Goal: Task Accomplishment & Management: Manage account settings

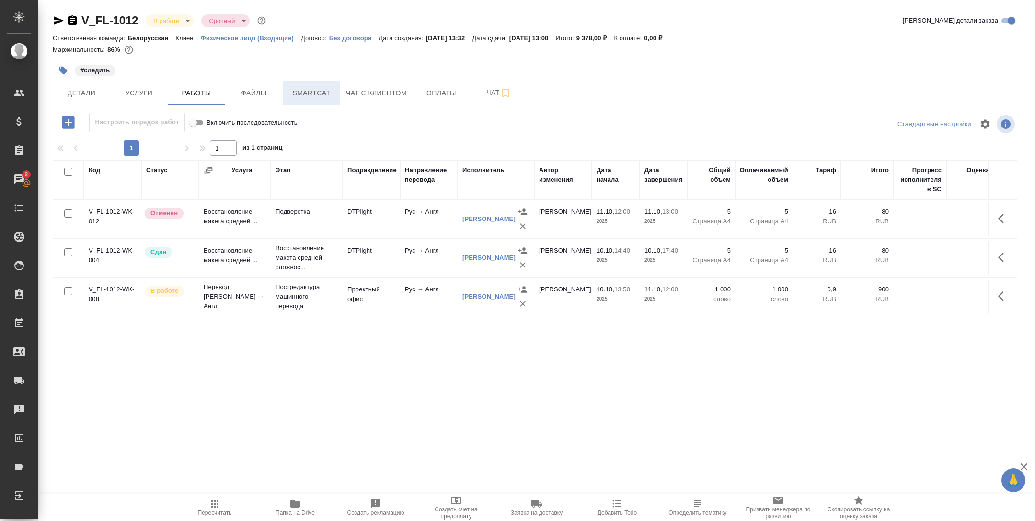
click at [329, 92] on span "Smartcat" at bounding box center [311, 93] width 46 height 12
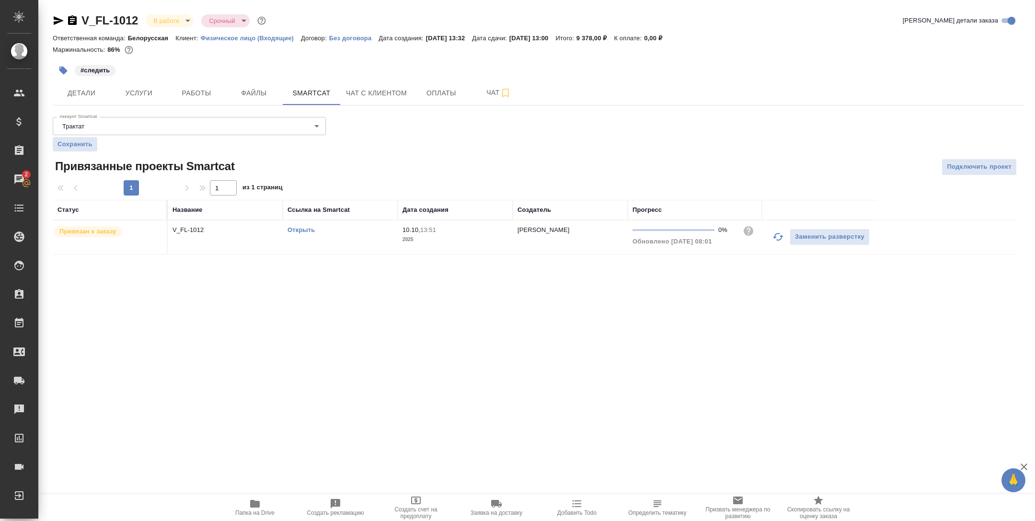
click at [367, 247] on td "Открыть" at bounding box center [340, 237] width 115 height 34
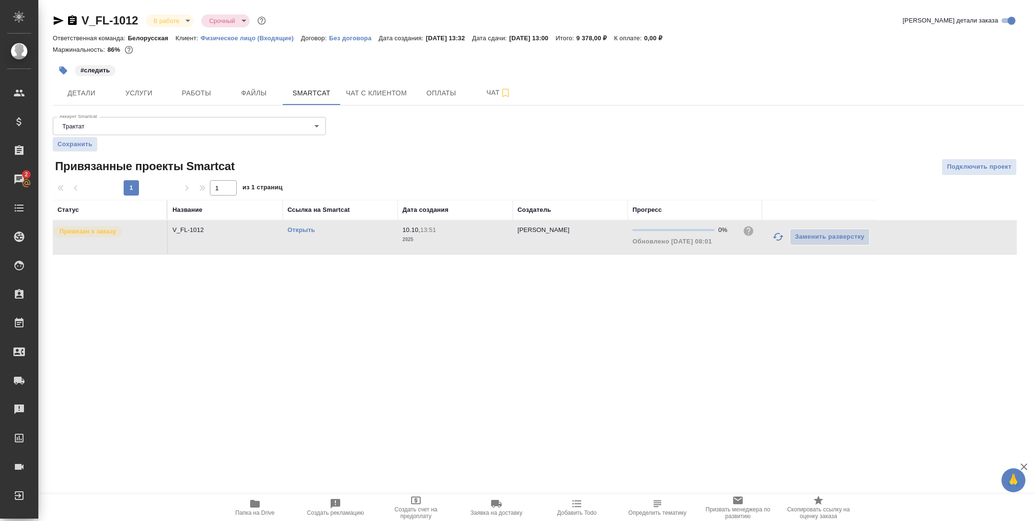
click at [303, 230] on link "Открыть" at bounding box center [300, 229] width 27 height 7
click at [210, 99] on button "Работы" at bounding box center [196, 93] width 57 height 24
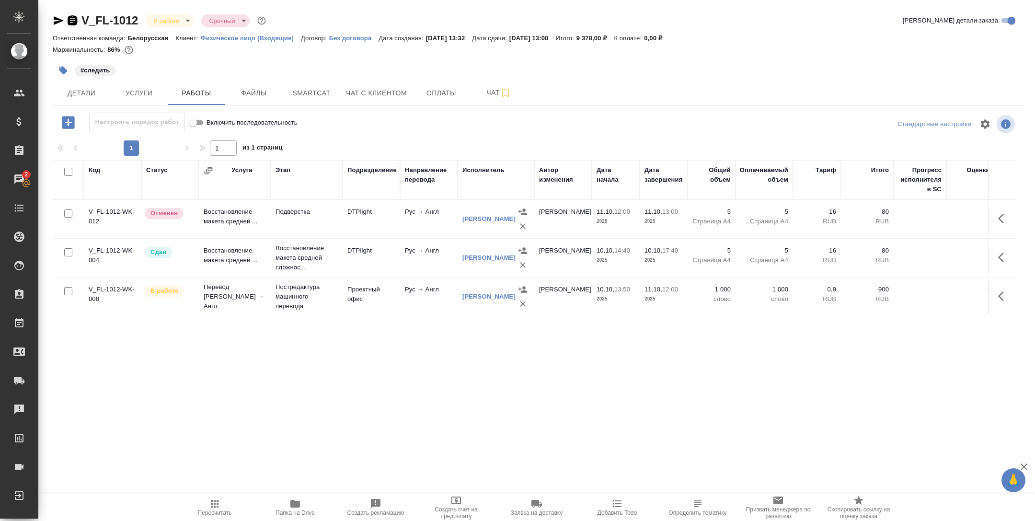
click at [76, 21] on icon "button" at bounding box center [72, 20] width 9 height 10
click at [314, 91] on span "Smartcat" at bounding box center [311, 93] width 46 height 12
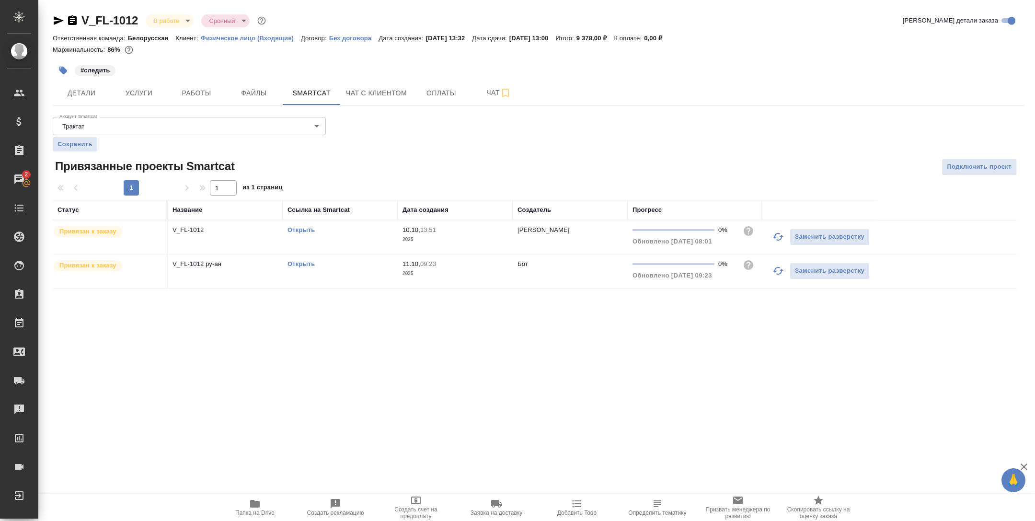
click at [298, 229] on link "Открыть" at bounding box center [300, 229] width 27 height 7
click at [490, 245] on td "10.10, 13:51 2025" at bounding box center [455, 237] width 115 height 34
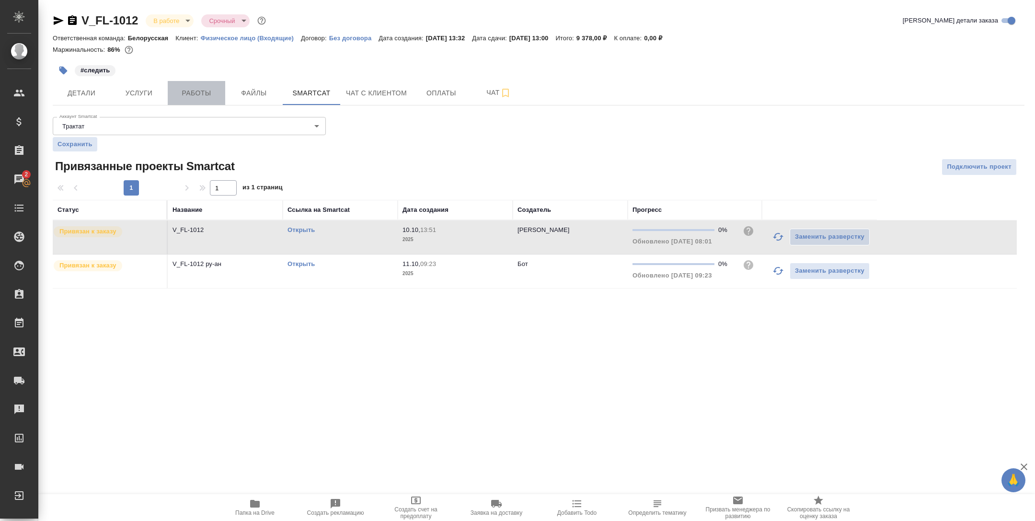
click at [190, 87] on span "Работы" at bounding box center [196, 93] width 46 height 12
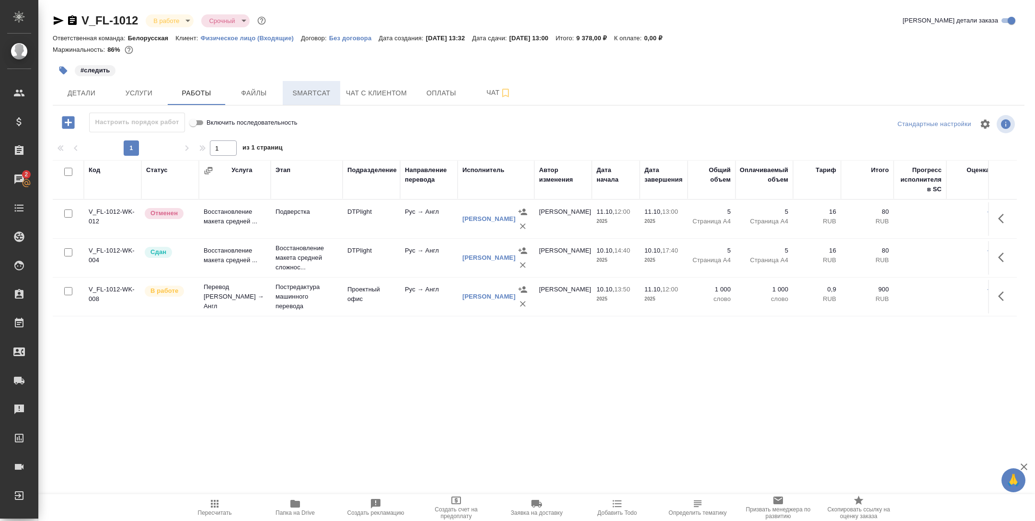
click at [318, 93] on span "Smartcat" at bounding box center [311, 93] width 46 height 12
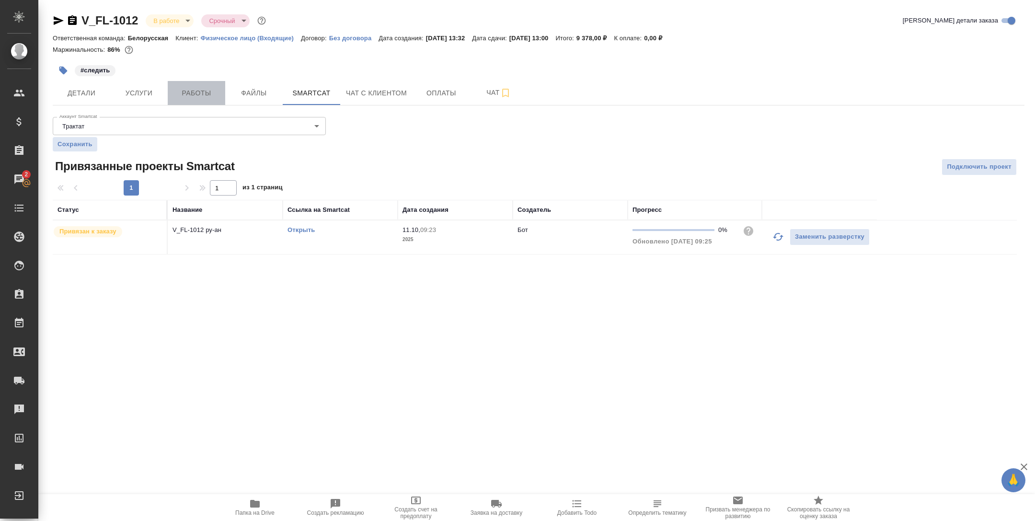
click at [193, 90] on span "Работы" at bounding box center [196, 93] width 46 height 12
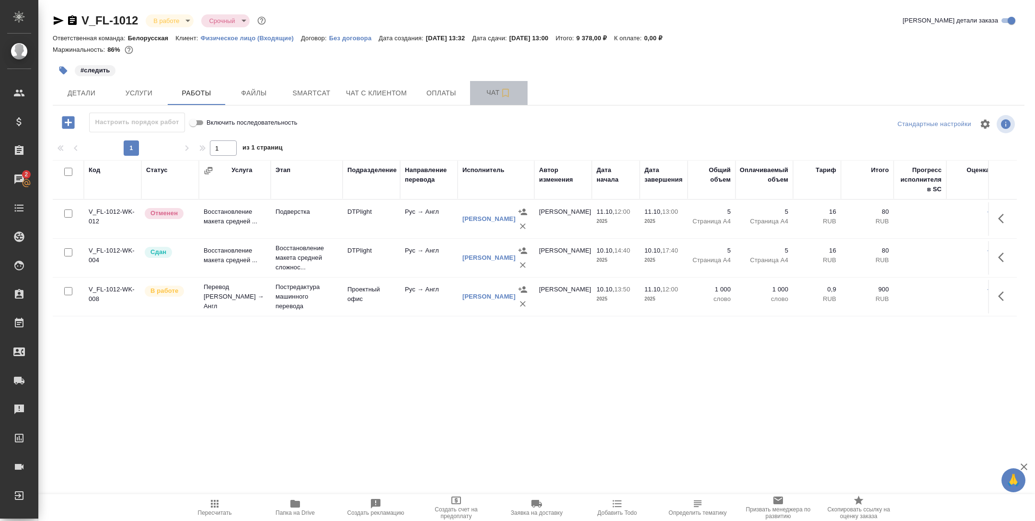
click at [485, 91] on span "Чат" at bounding box center [499, 93] width 46 height 12
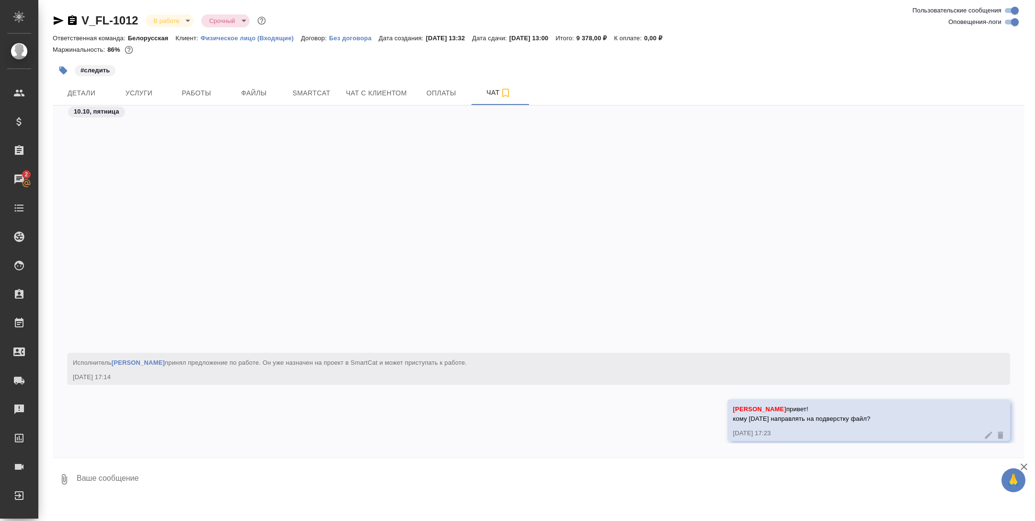
scroll to position [3112, 0]
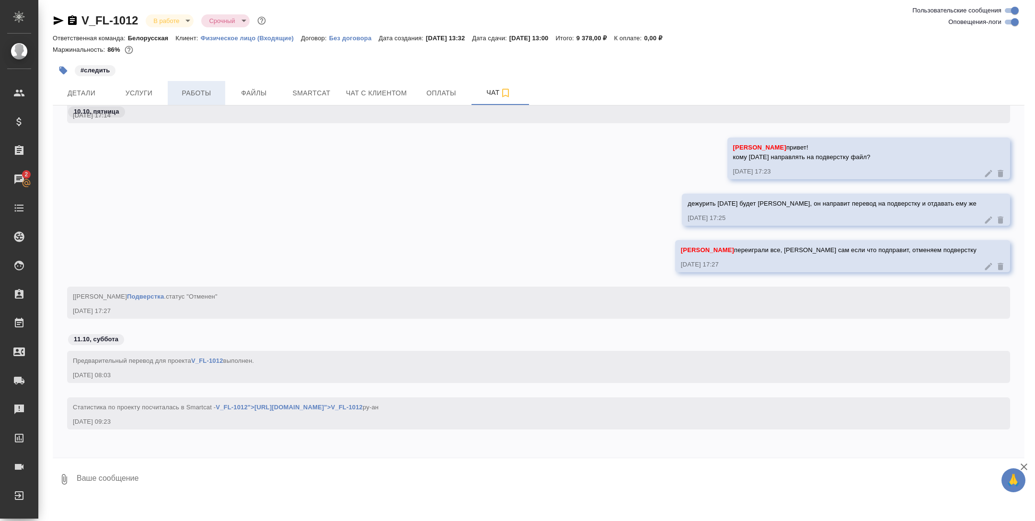
click at [211, 92] on span "Работы" at bounding box center [196, 93] width 46 height 12
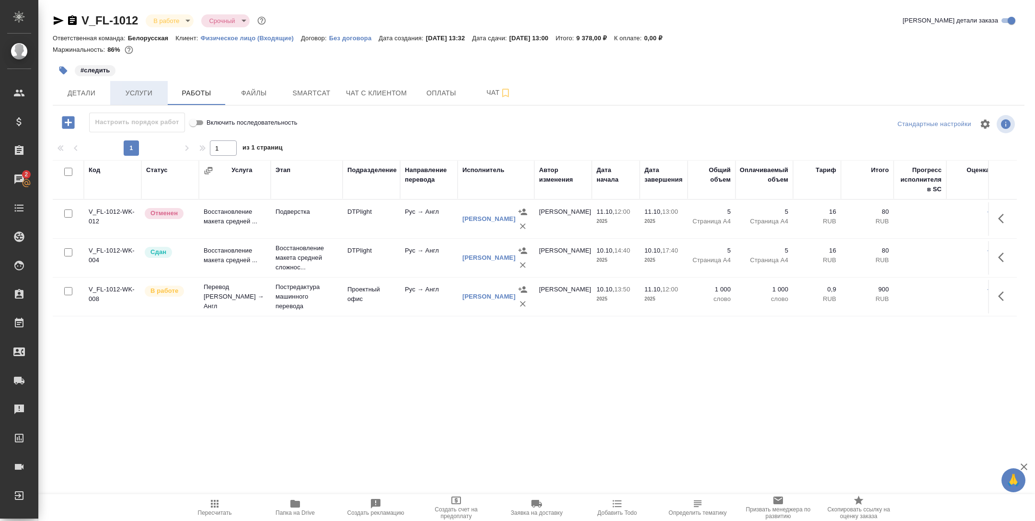
click at [162, 97] on button "Услуги" at bounding box center [138, 93] width 57 height 24
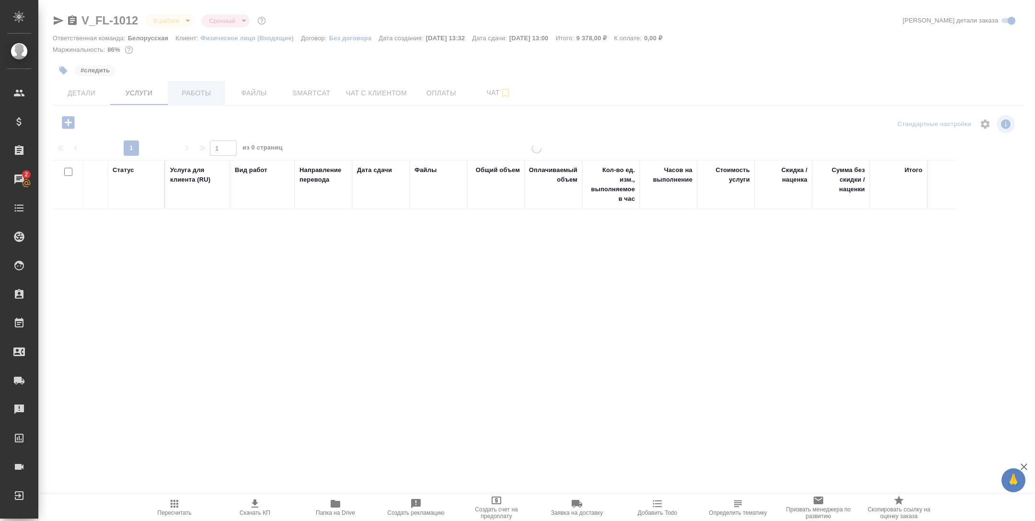
click at [208, 95] on span "Работы" at bounding box center [196, 93] width 46 height 12
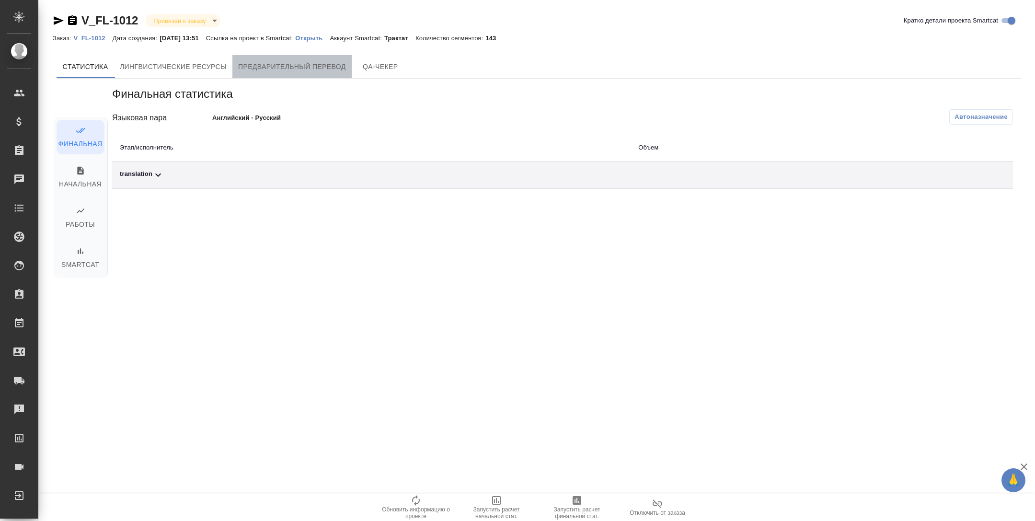
click at [330, 73] on button "Предварительный перевод" at bounding box center [291, 66] width 119 height 23
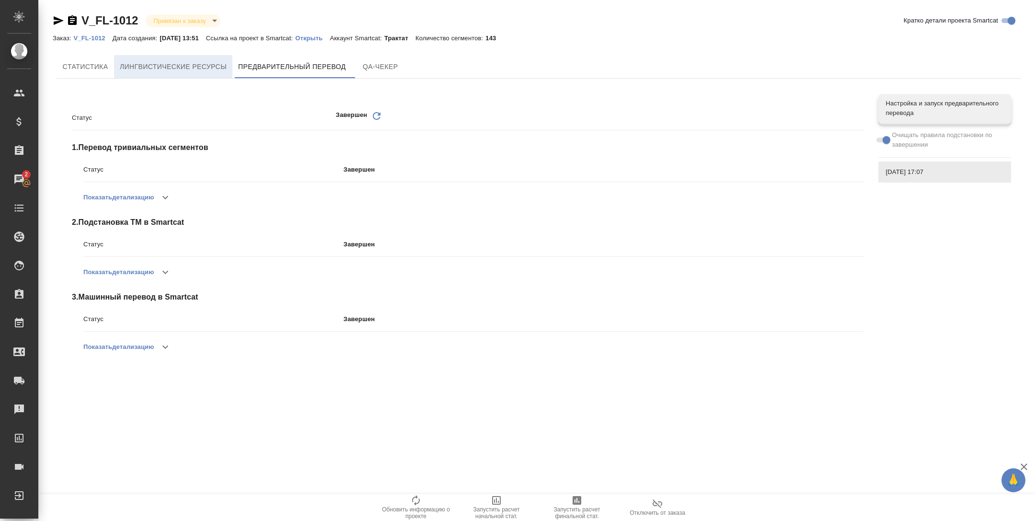
click at [194, 66] on span "Лингвистические ресурсы" at bounding box center [173, 67] width 107 height 12
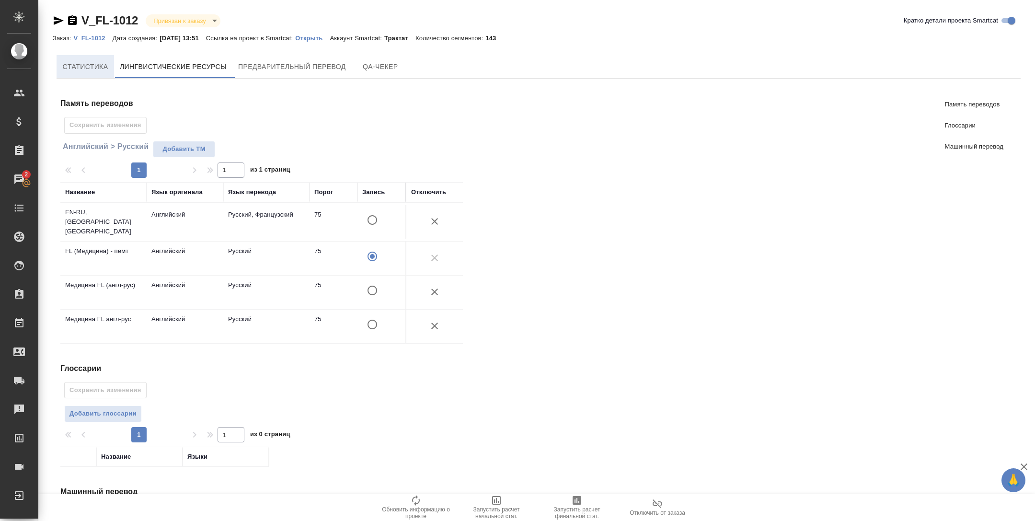
click at [93, 57] on button "Cтатистика" at bounding box center [85, 66] width 57 height 23
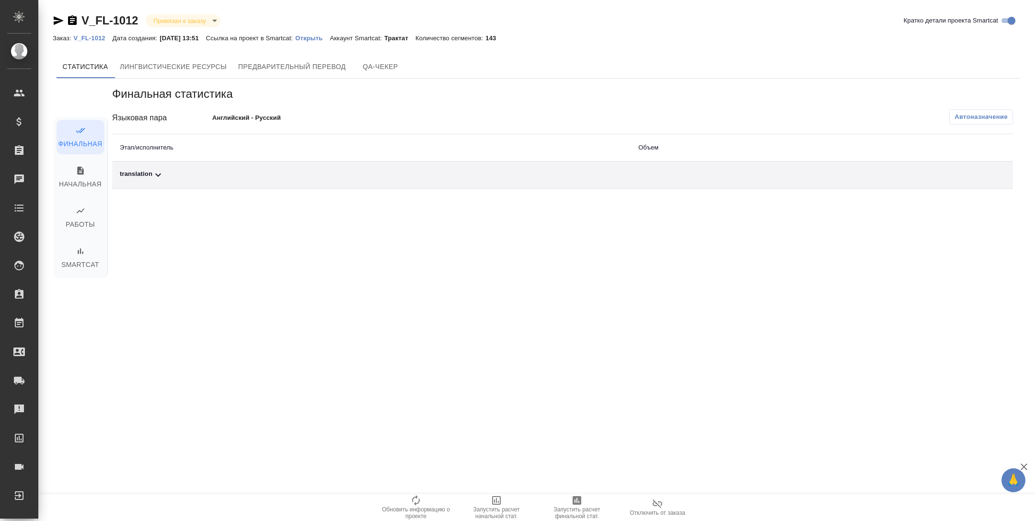
click at [652, 505] on icon "button" at bounding box center [657, 503] width 11 height 11
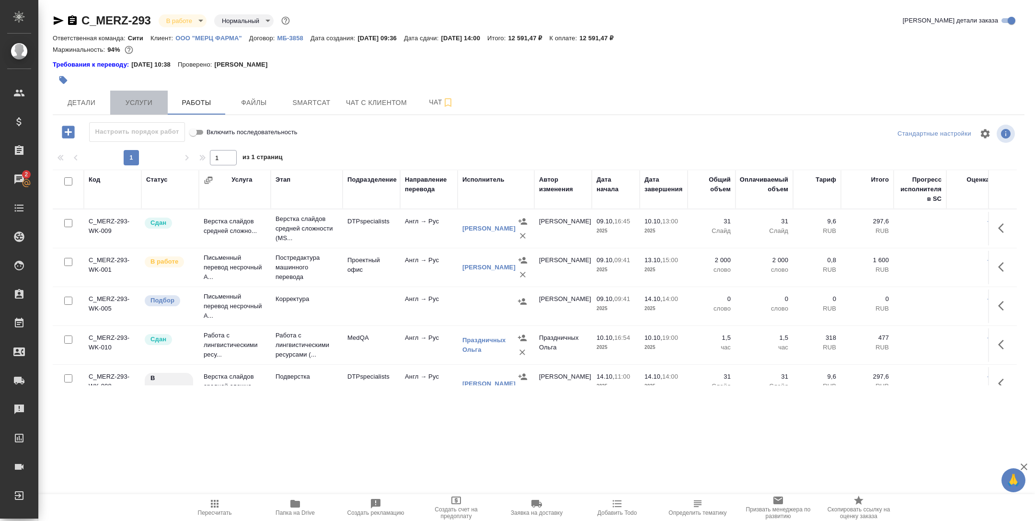
click at [158, 103] on span "Услуги" at bounding box center [139, 103] width 46 height 12
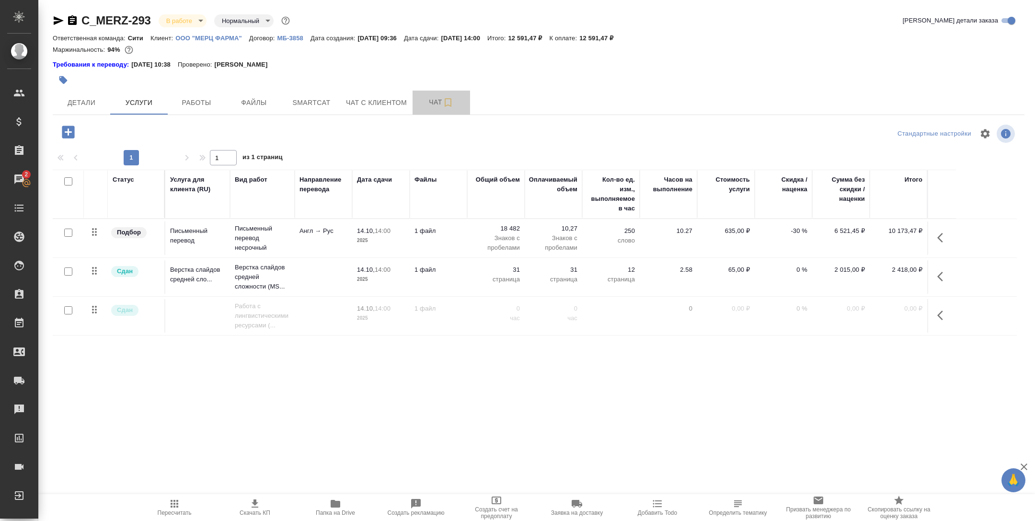
click at [435, 94] on button "Чат" at bounding box center [441, 103] width 57 height 24
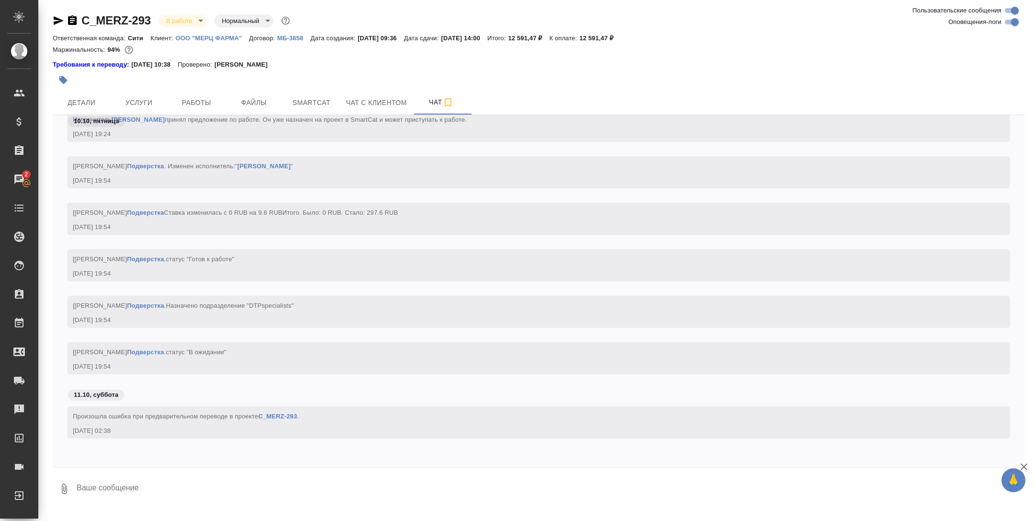
scroll to position [3350, 0]
click at [312, 94] on button "Smartcat" at bounding box center [311, 103] width 57 height 24
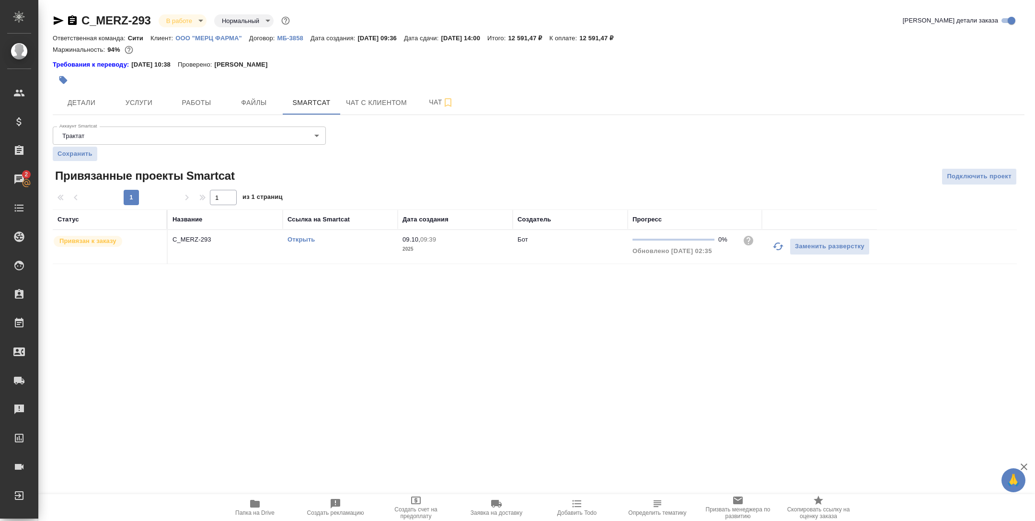
click at [291, 234] on td "Открыть" at bounding box center [340, 247] width 115 height 34
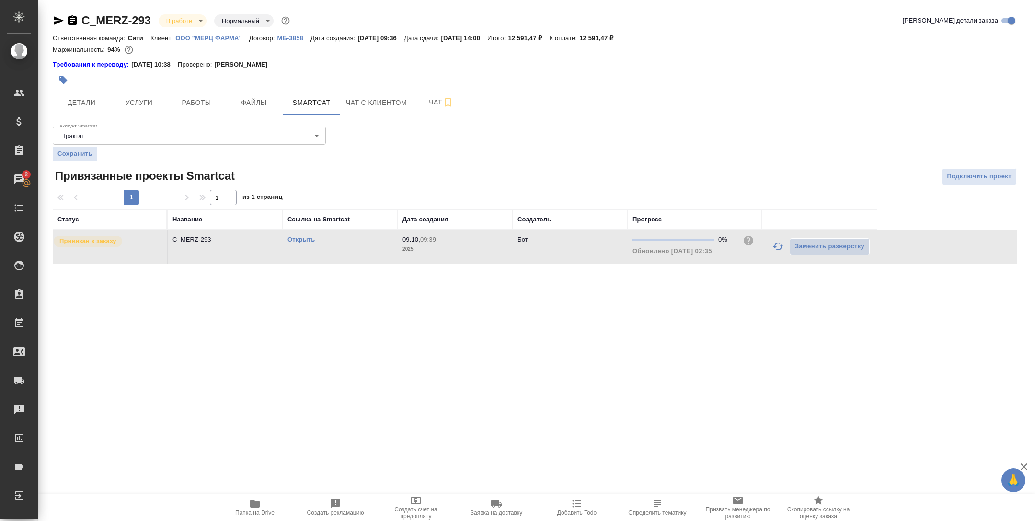
click at [299, 239] on link "Открыть" at bounding box center [300, 239] width 27 height 7
click at [191, 103] on span "Работы" at bounding box center [196, 103] width 46 height 12
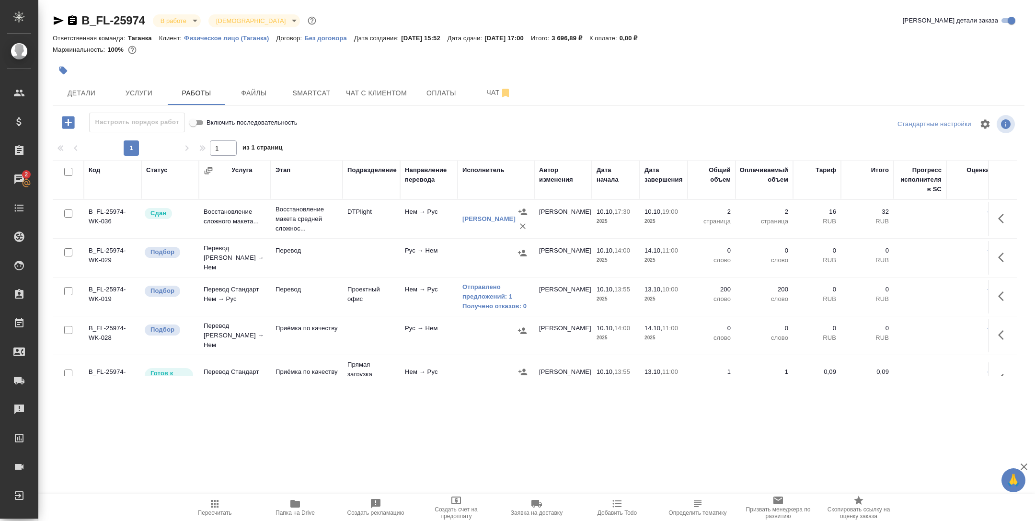
scroll to position [56, 0]
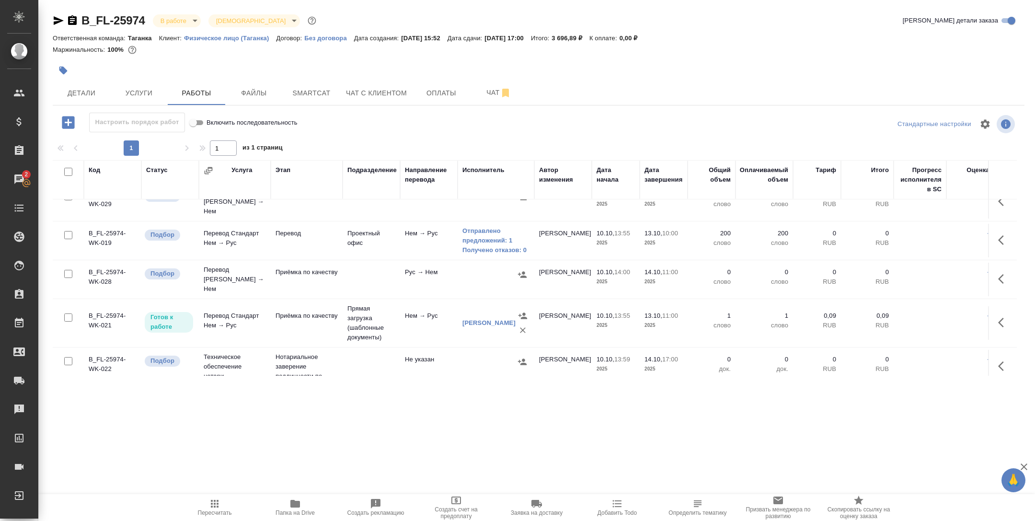
click at [133, 70] on div at bounding box center [377, 70] width 648 height 21
click at [133, 89] on span "Услуги" at bounding box center [139, 93] width 46 height 12
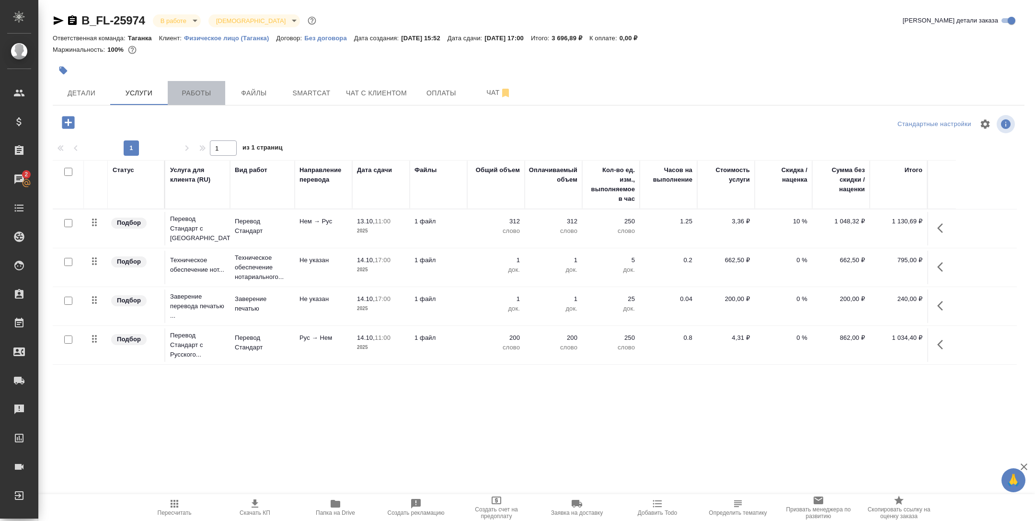
click at [183, 84] on button "Работы" at bounding box center [196, 93] width 57 height 24
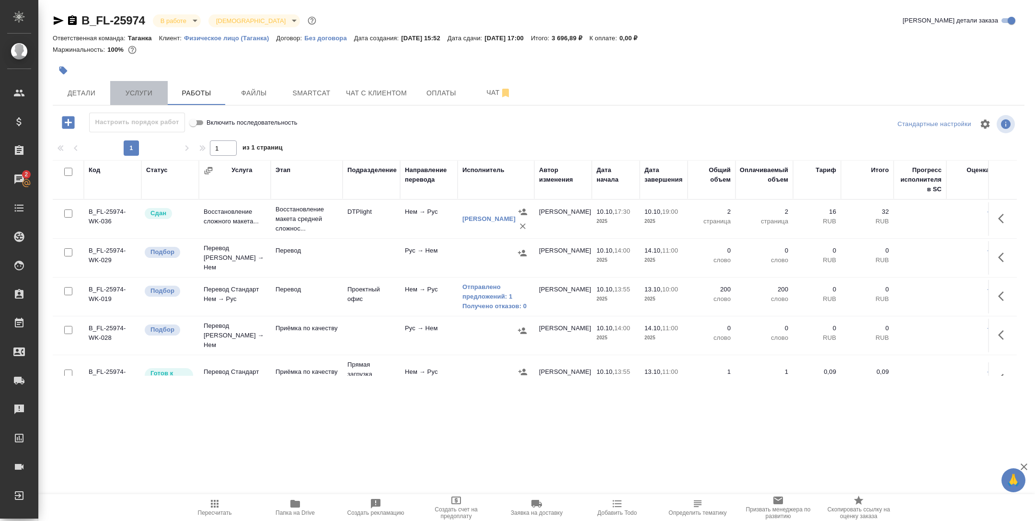
click at [153, 89] on span "Услуги" at bounding box center [139, 93] width 46 height 12
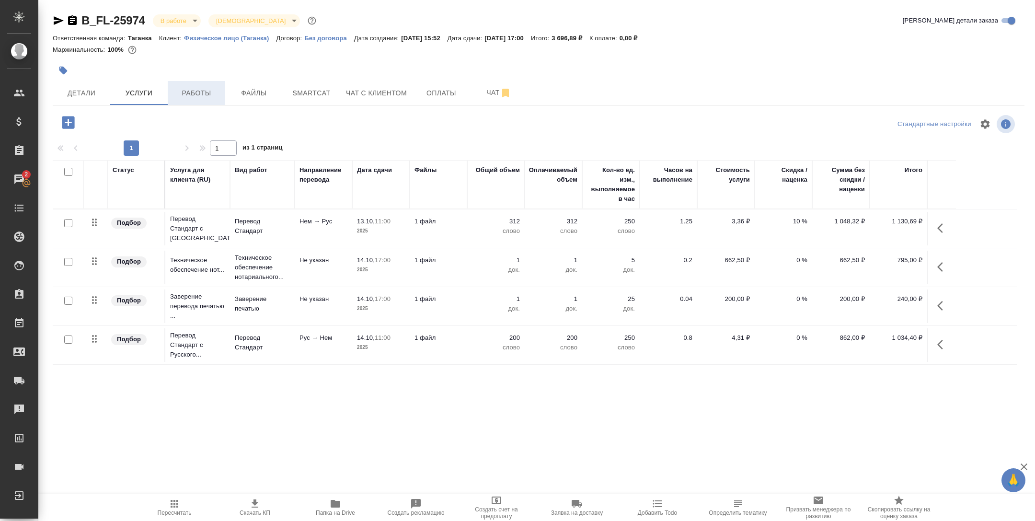
click at [198, 97] on span "Работы" at bounding box center [196, 93] width 46 height 12
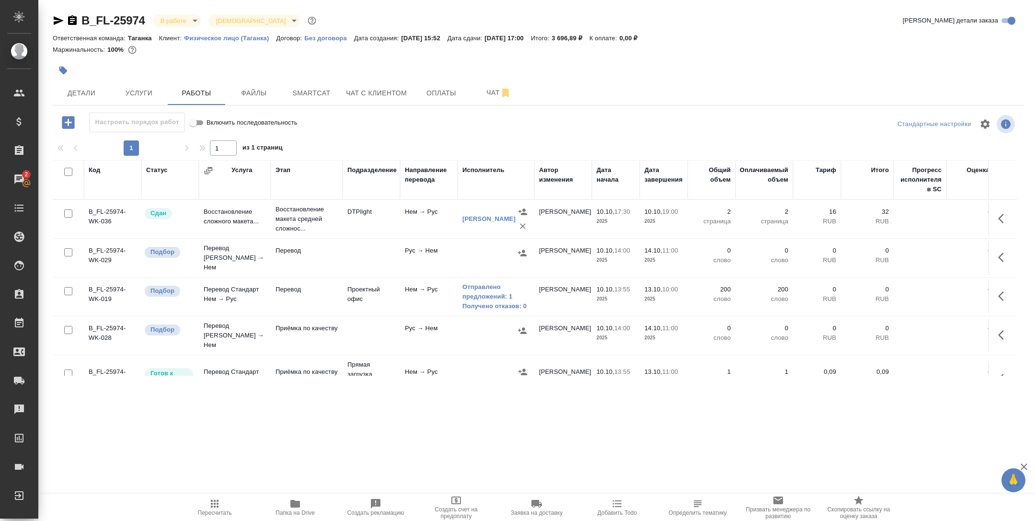
click at [302, 295] on td "Перевод" at bounding box center [307, 297] width 72 height 34
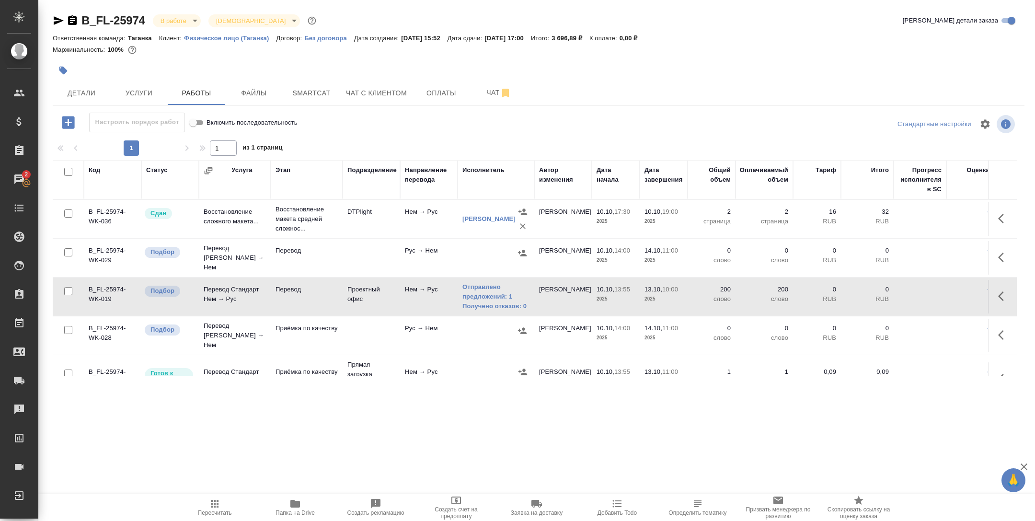
click at [302, 295] on td "Перевод" at bounding box center [307, 297] width 72 height 34
click at [122, 102] on button "Услуги" at bounding box center [138, 93] width 57 height 24
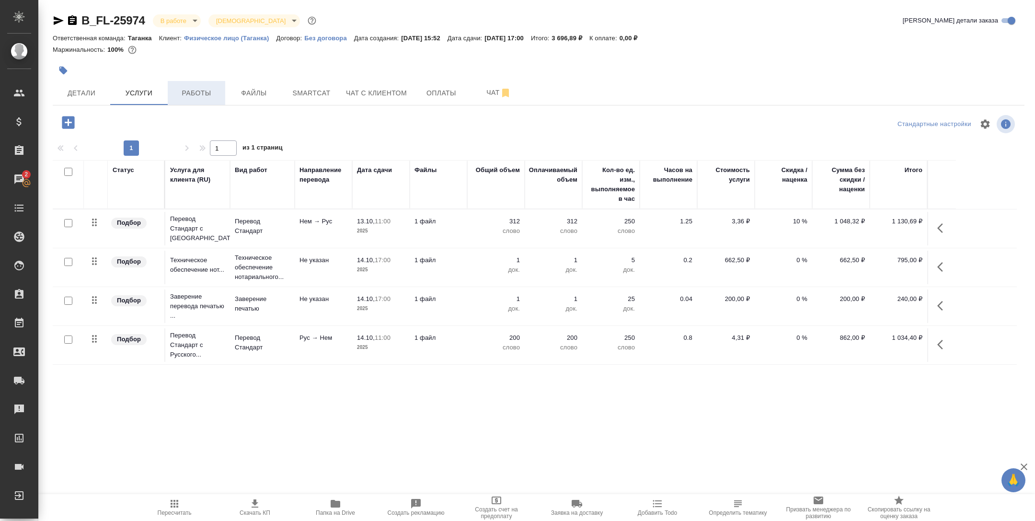
click at [207, 96] on span "Работы" at bounding box center [196, 93] width 46 height 12
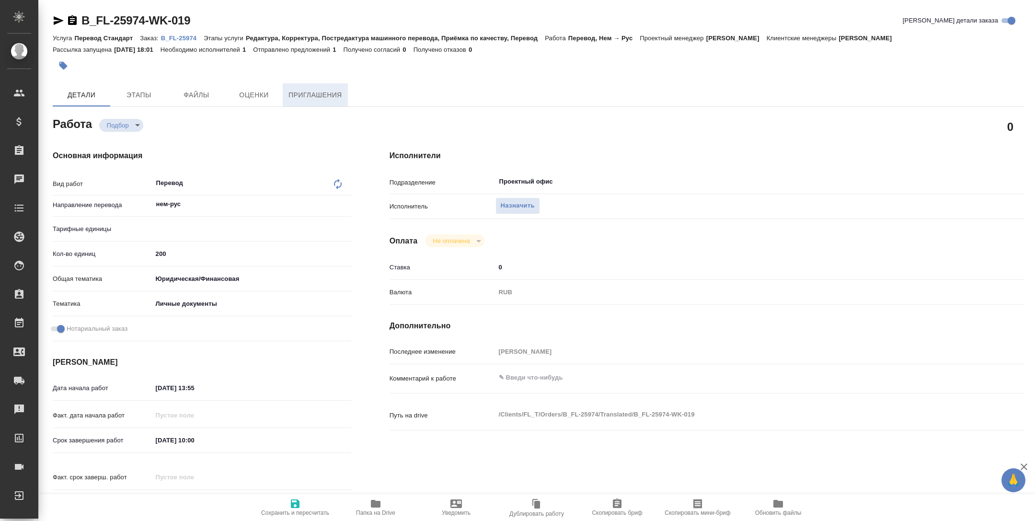
click at [337, 99] on span "Приглашения" at bounding box center [315, 95] width 54 height 12
type textarea "x"
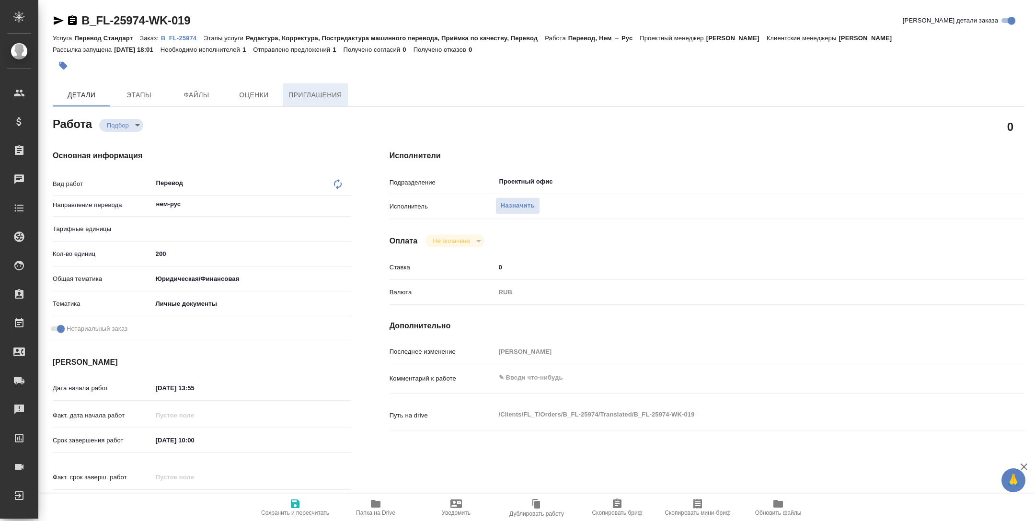
type textarea "x"
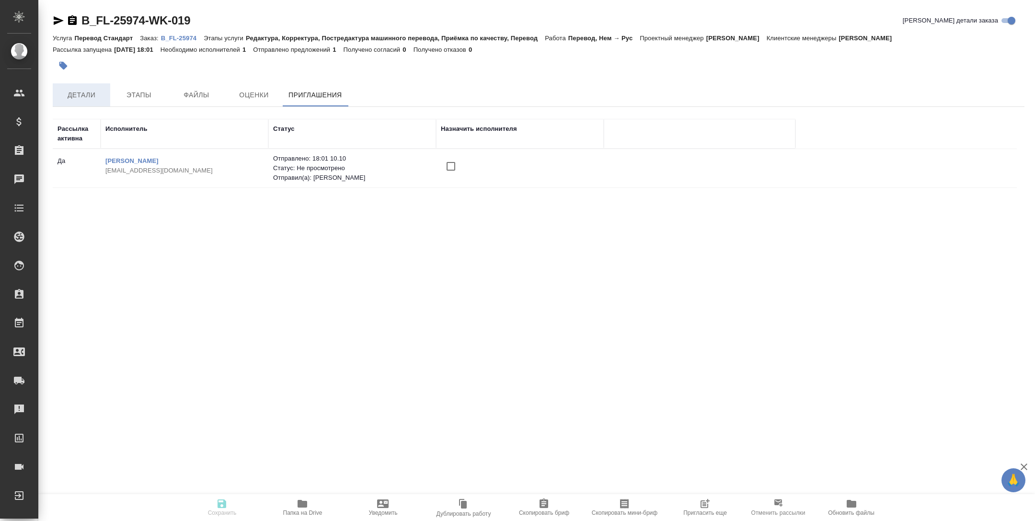
click at [95, 97] on span "Детали" at bounding box center [81, 95] width 46 height 12
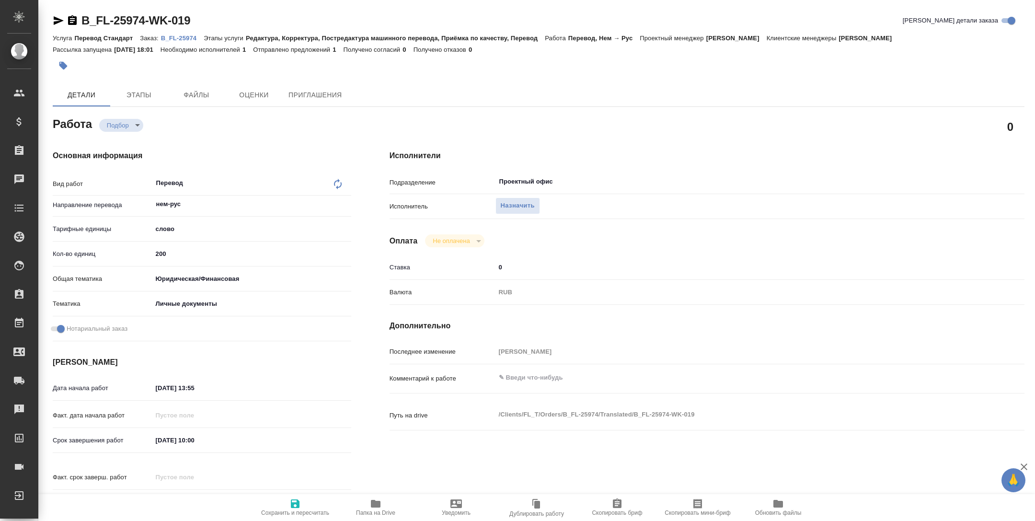
type textarea "x"
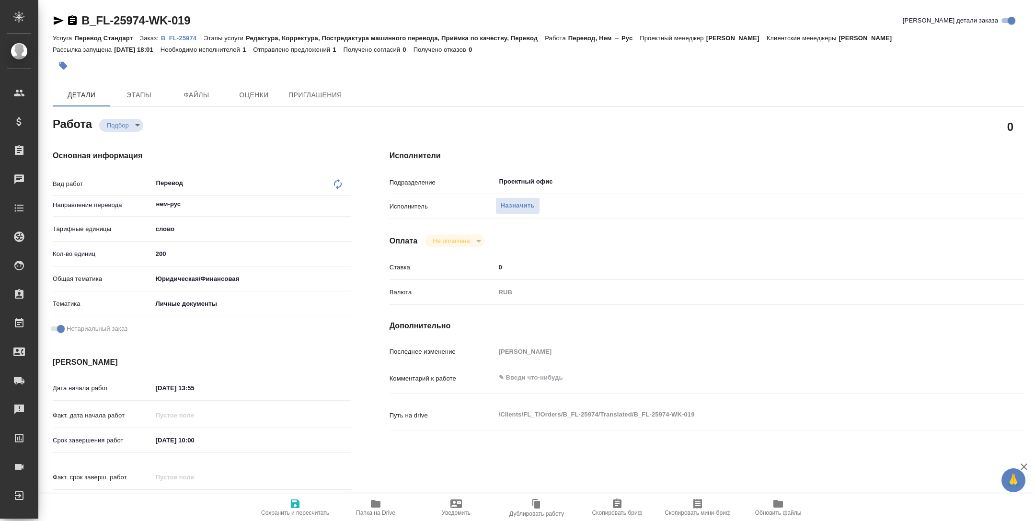
type textarea "x"
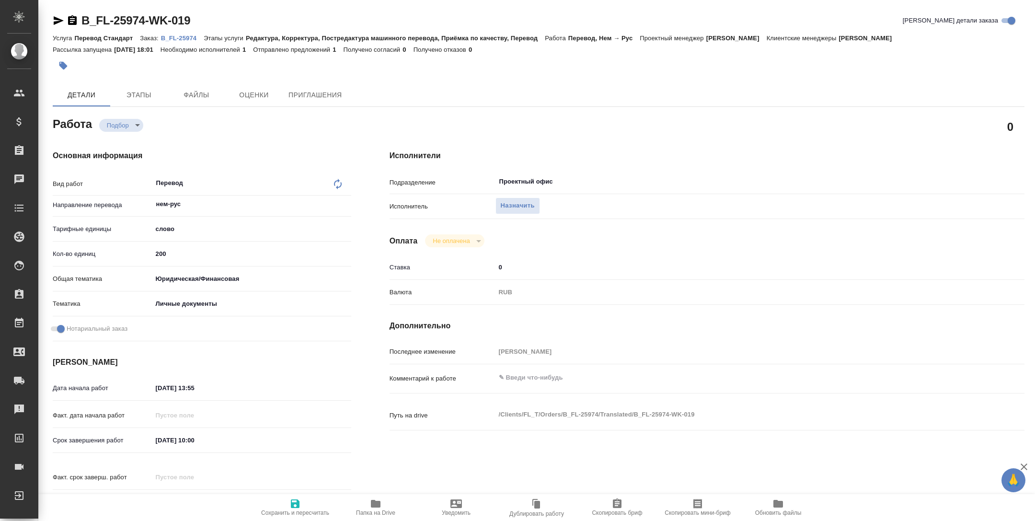
type textarea "x"
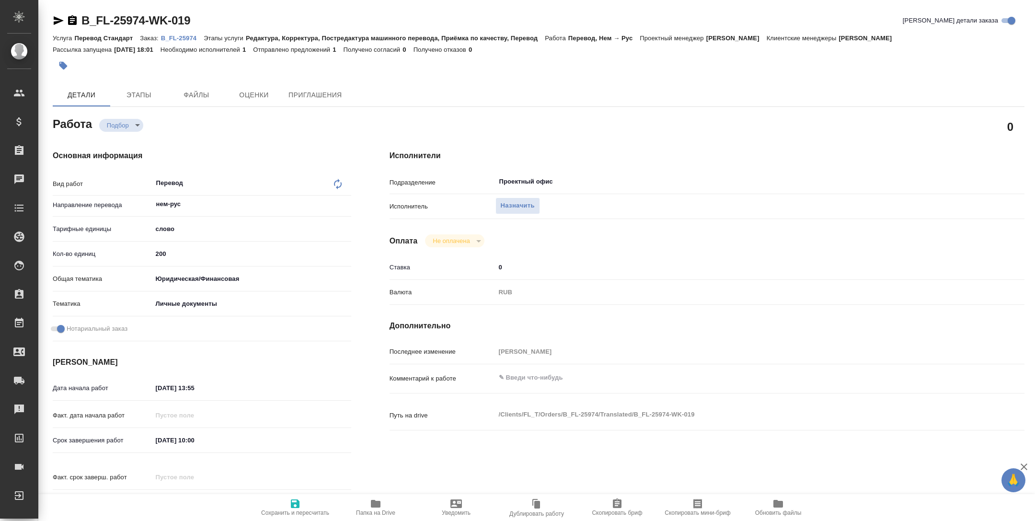
type textarea "x"
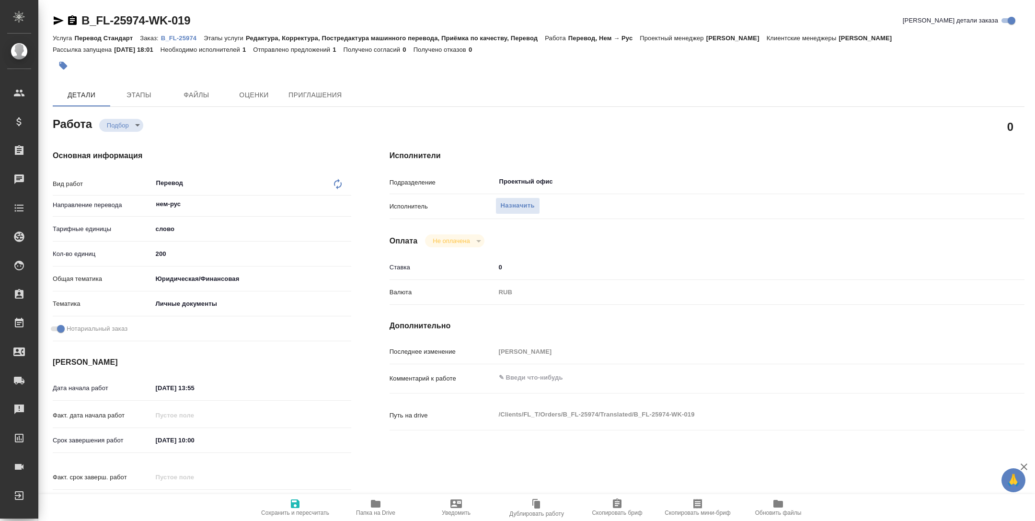
type textarea "x"
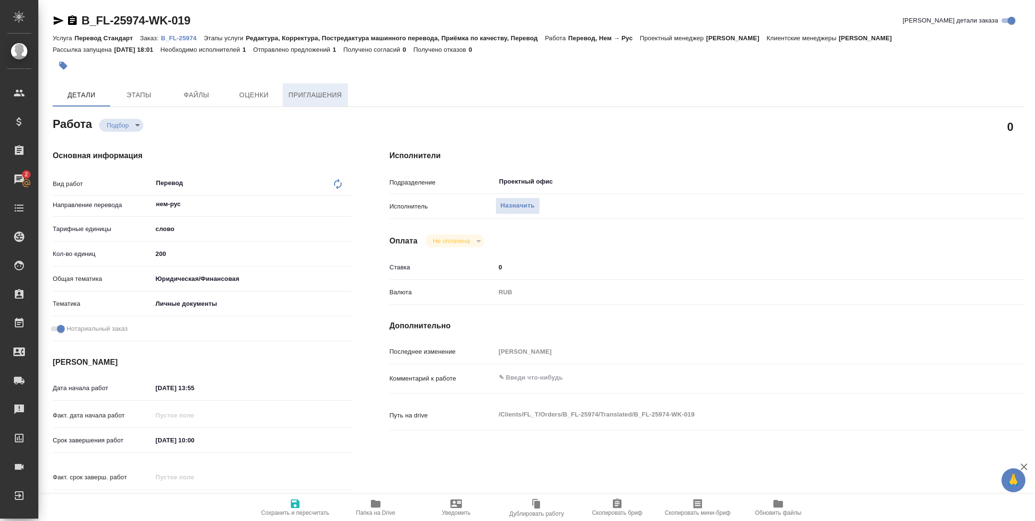
click at [333, 87] on button "Приглашения" at bounding box center [315, 94] width 65 height 23
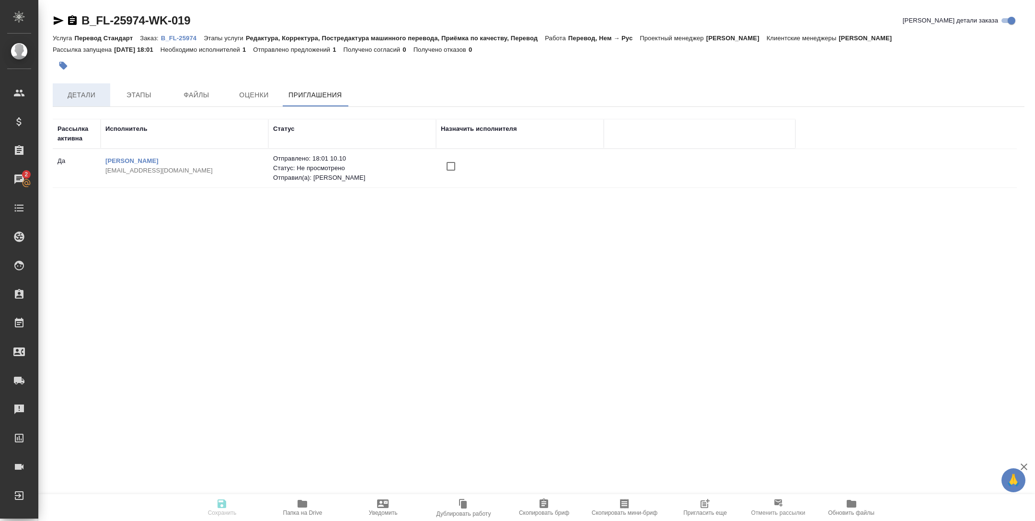
click at [81, 101] on button "Детали" at bounding box center [81, 94] width 57 height 23
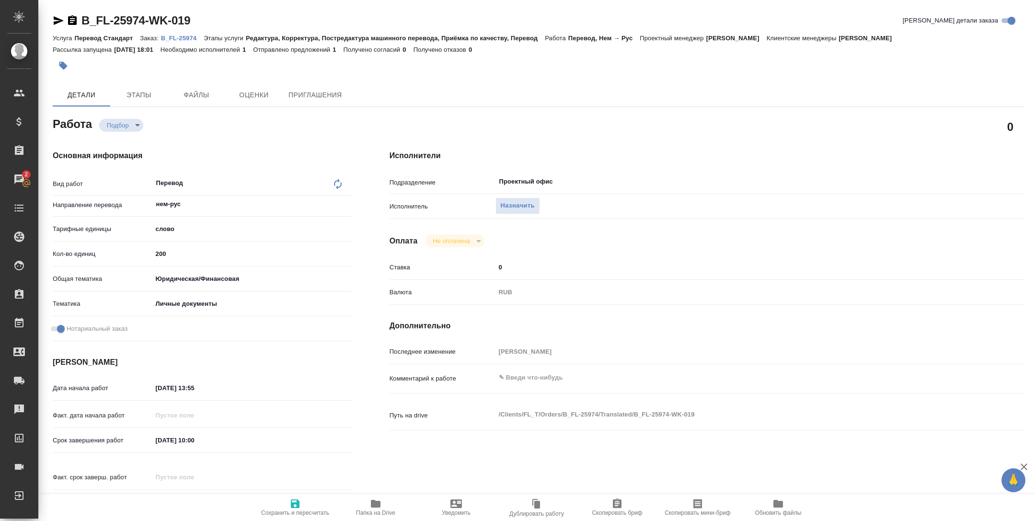
type textarea "x"
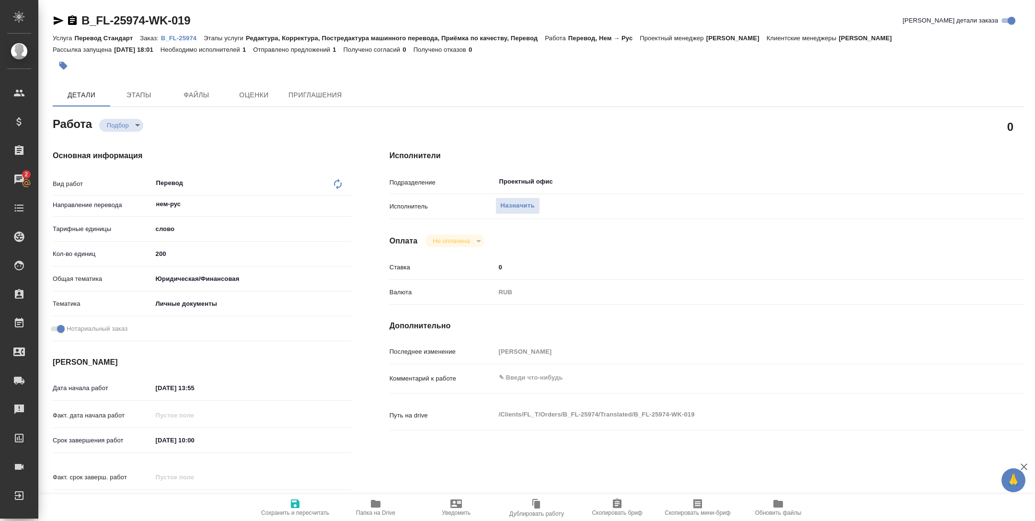
type textarea "x"
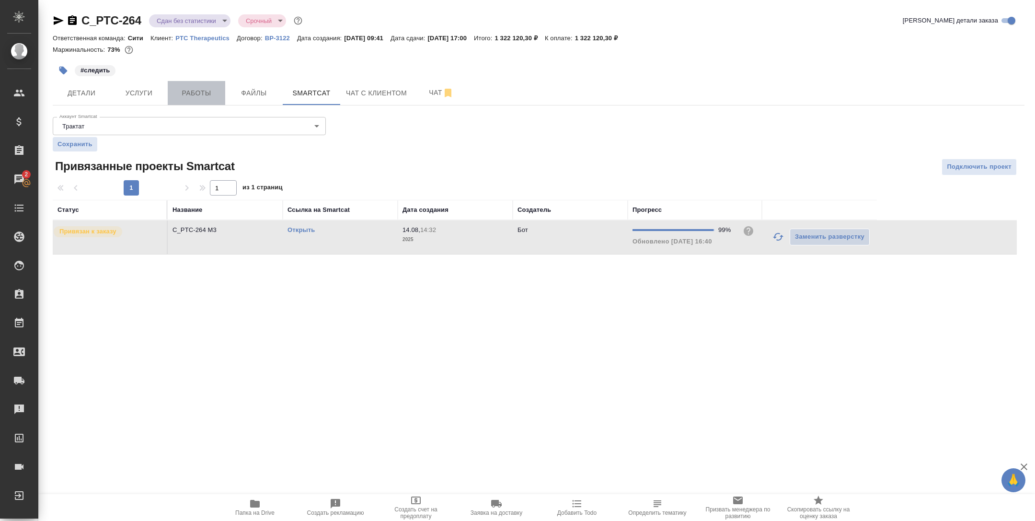
click at [196, 94] on span "Работы" at bounding box center [196, 93] width 46 height 12
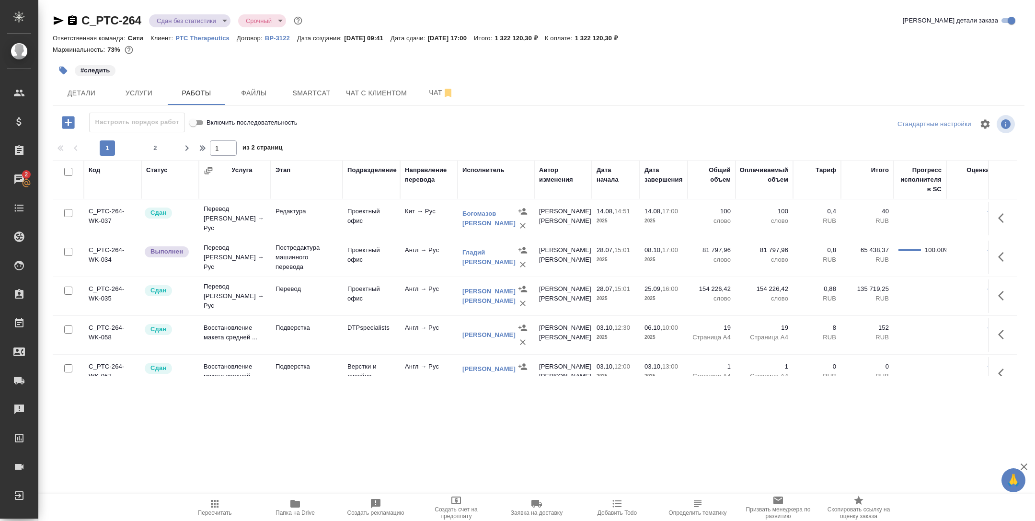
scroll to position [662, 0]
click at [328, 259] on p "Постредактура машинного перевода" at bounding box center [307, 255] width 62 height 29
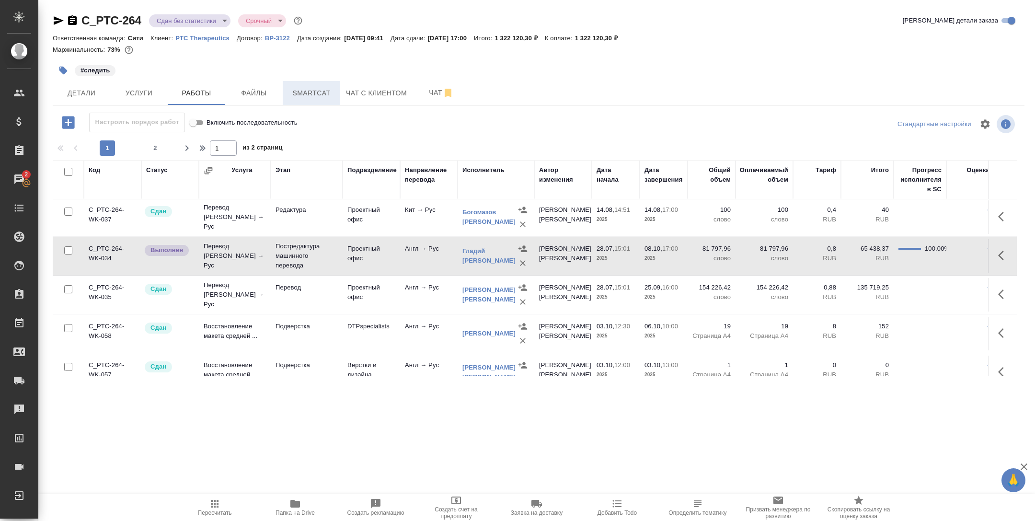
click at [321, 89] on span "Smartcat" at bounding box center [311, 93] width 46 height 12
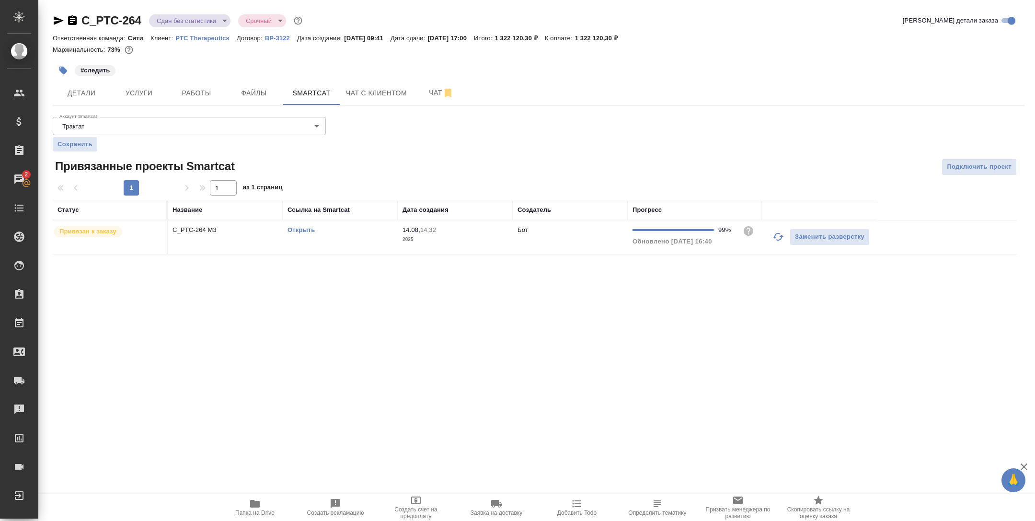
click at [345, 249] on td "Открыть" at bounding box center [340, 237] width 115 height 34
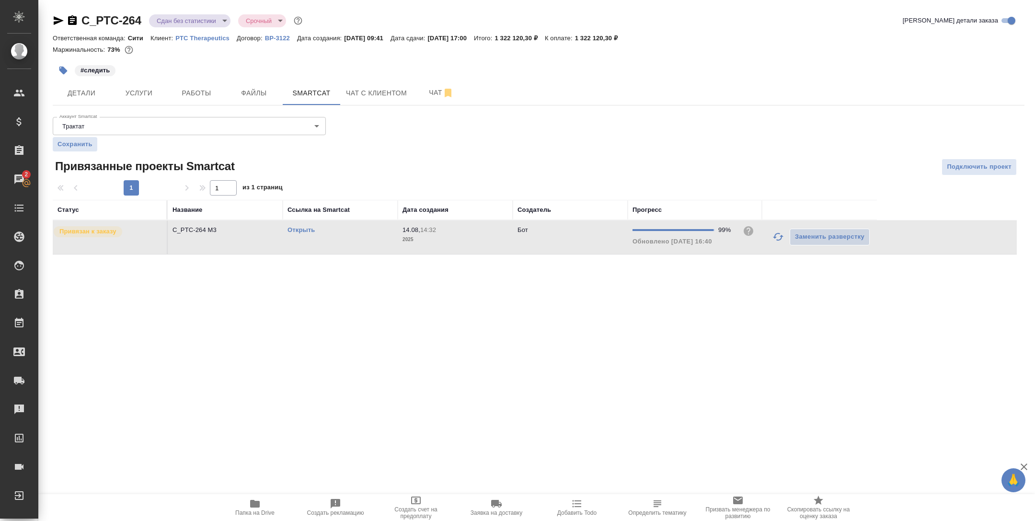
click at [345, 249] on td "Открыть" at bounding box center [340, 237] width 115 height 34
click at [207, 96] on span "Работы" at bounding box center [196, 93] width 46 height 12
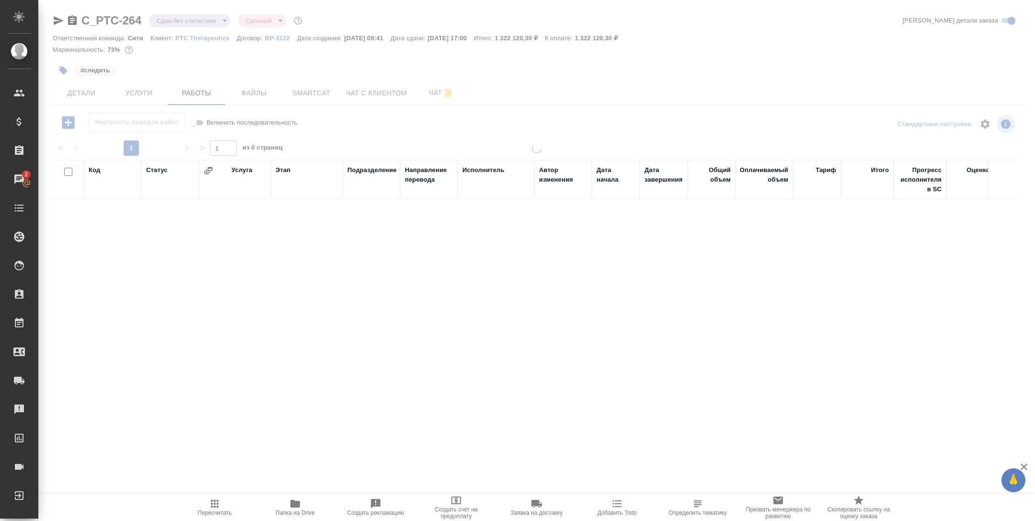
click at [216, 505] on icon "button" at bounding box center [214, 503] width 11 height 11
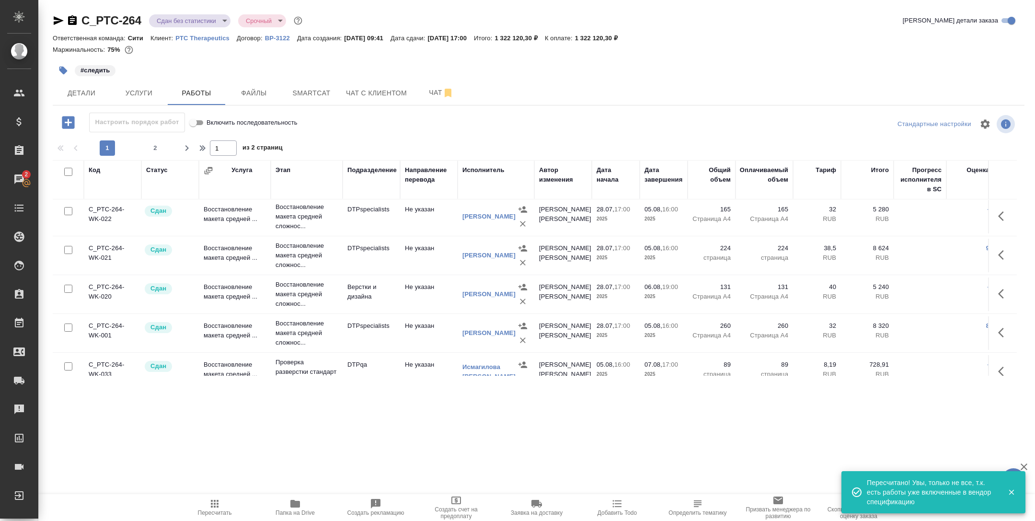
scroll to position [149, 0]
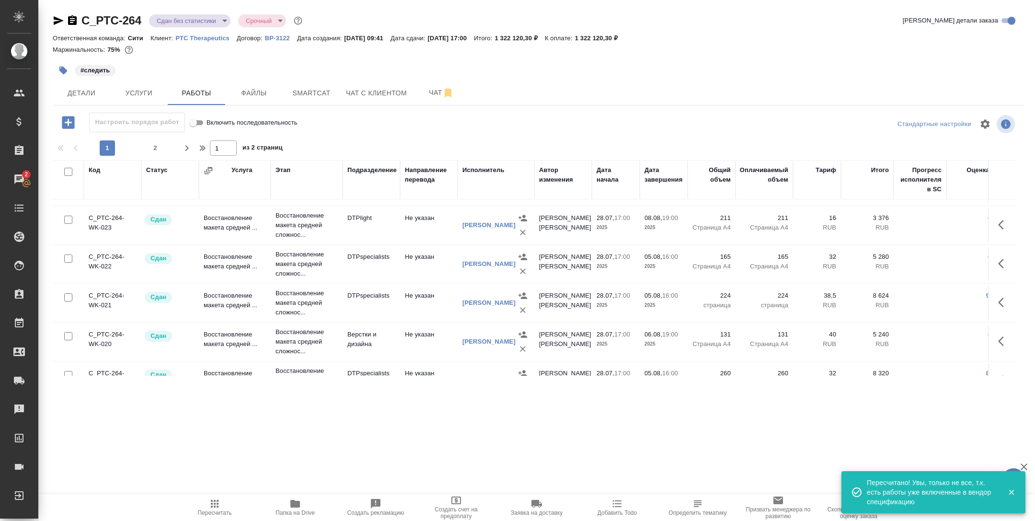
click at [206, 21] on body "🙏 .cls-1 fill:#fff; AWATERA Tarabanovskaya Anastasia Клиенты Спецификации Заказ…" at bounding box center [517, 260] width 1035 height 521
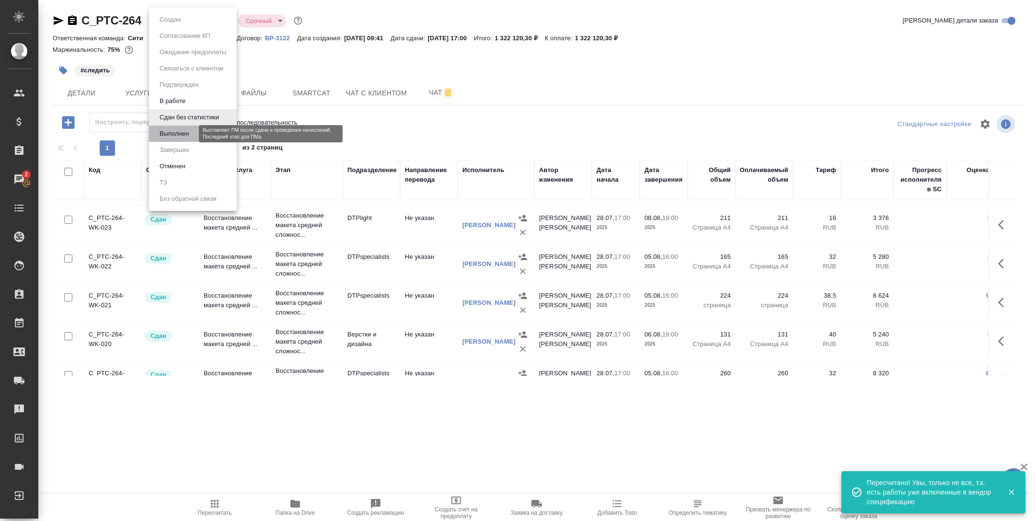
click at [169, 131] on button "Выполнен" at bounding box center [174, 133] width 35 height 11
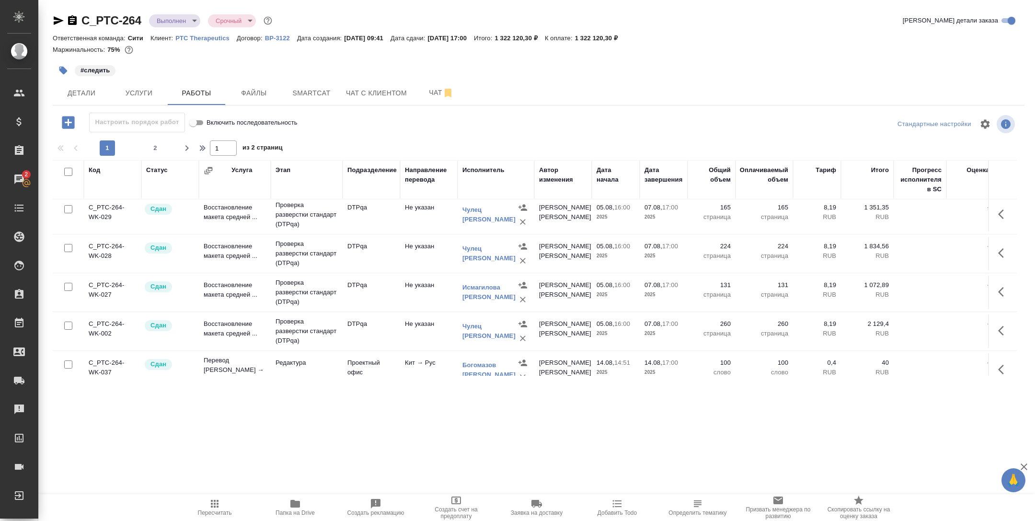
scroll to position [791, 0]
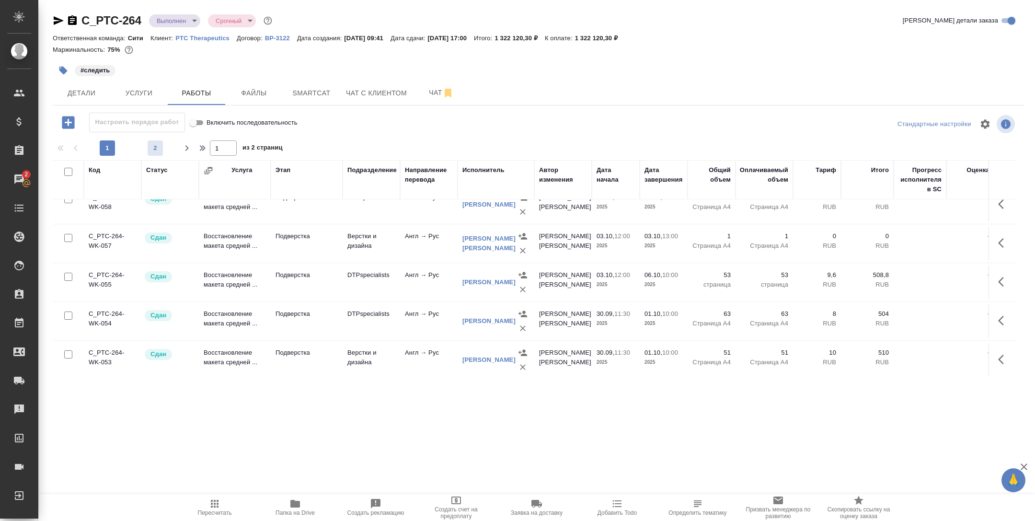
click at [158, 146] on span "2" at bounding box center [155, 148] width 15 height 10
type input "2"
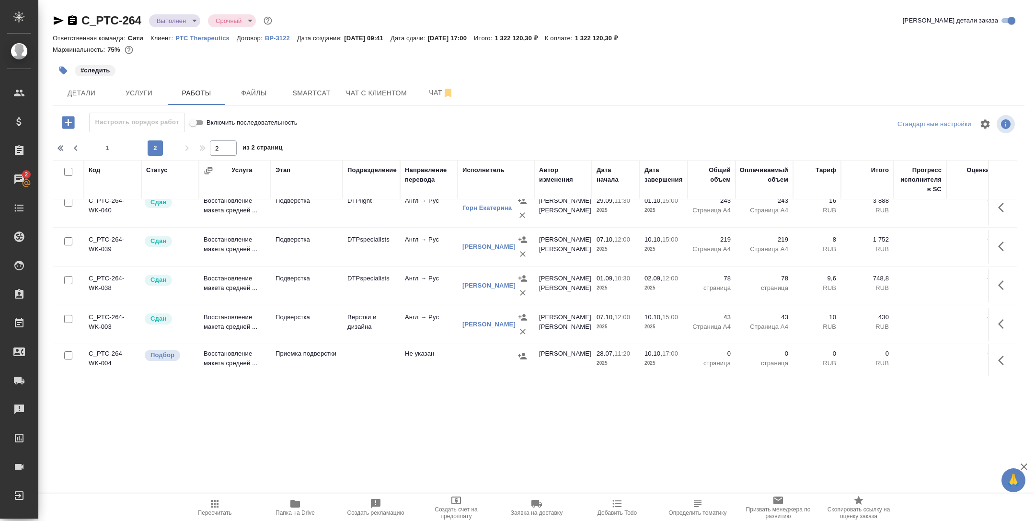
click at [1001, 361] on icon "button" at bounding box center [1003, 360] width 11 height 11
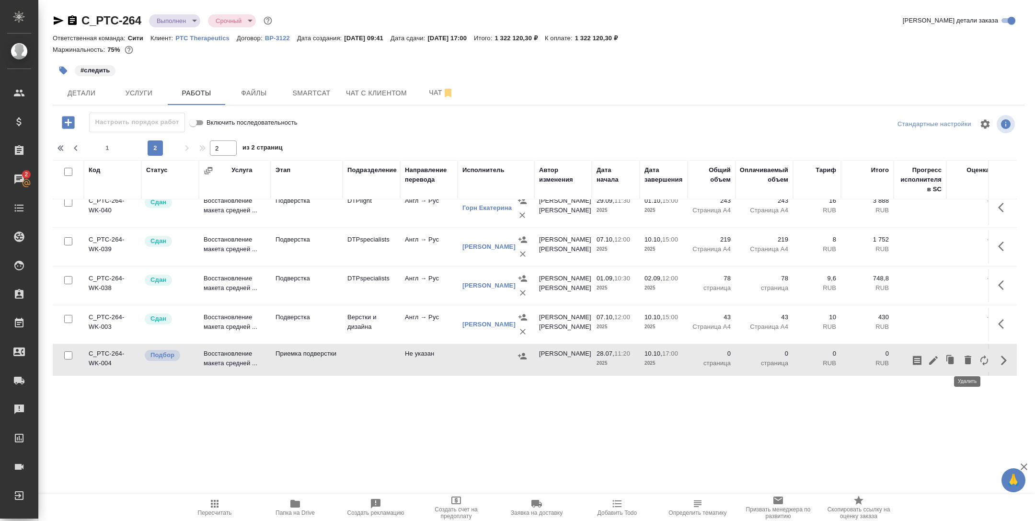
click at [970, 359] on icon "button" at bounding box center [968, 360] width 7 height 9
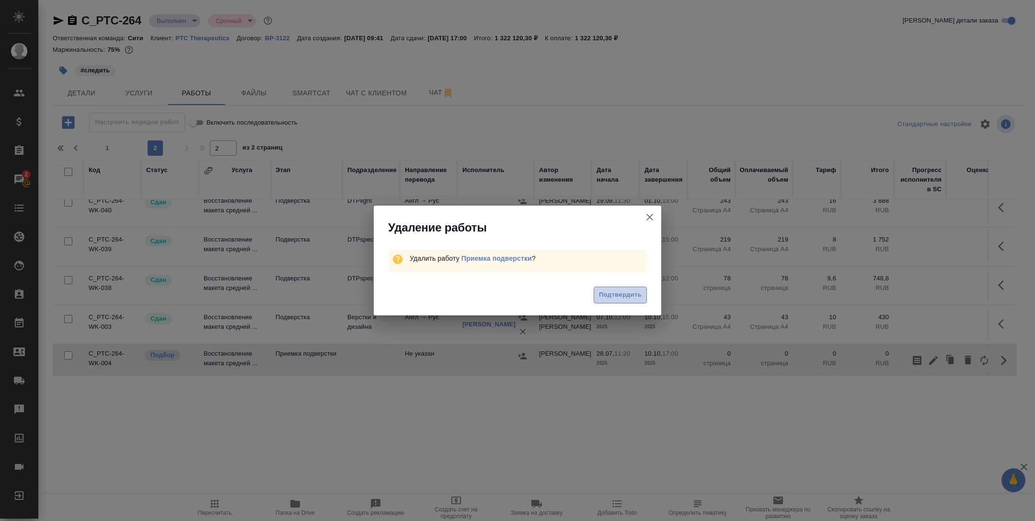
click at [645, 295] on button "Подтвердить" at bounding box center [620, 295] width 53 height 17
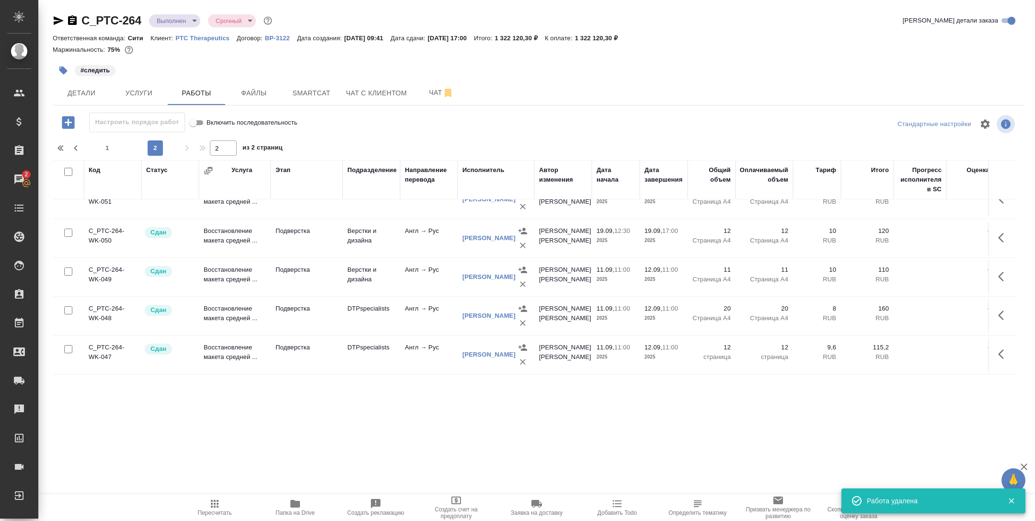
scroll to position [0, 0]
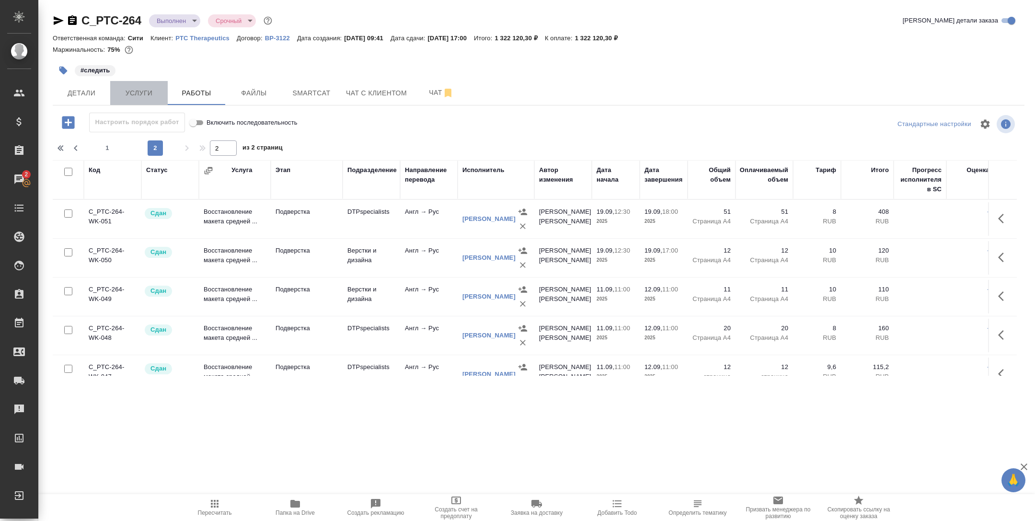
click at [150, 95] on span "Услуги" at bounding box center [139, 93] width 46 height 12
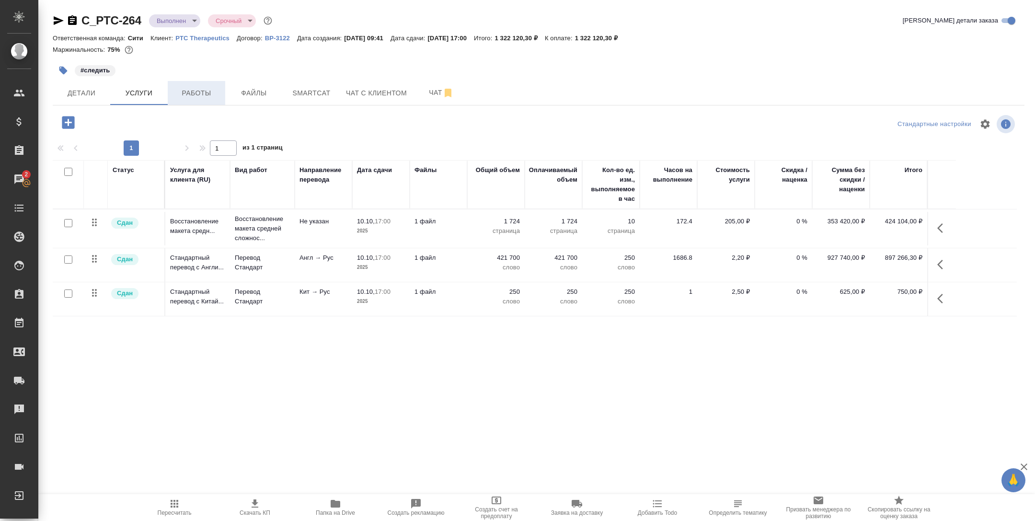
click at [203, 91] on span "Работы" at bounding box center [196, 93] width 46 height 12
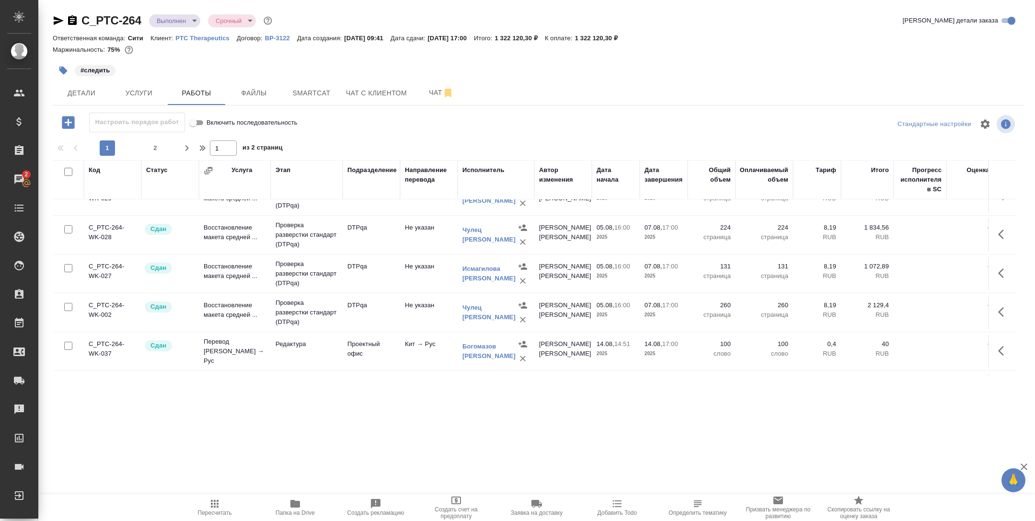
scroll to position [726, 0]
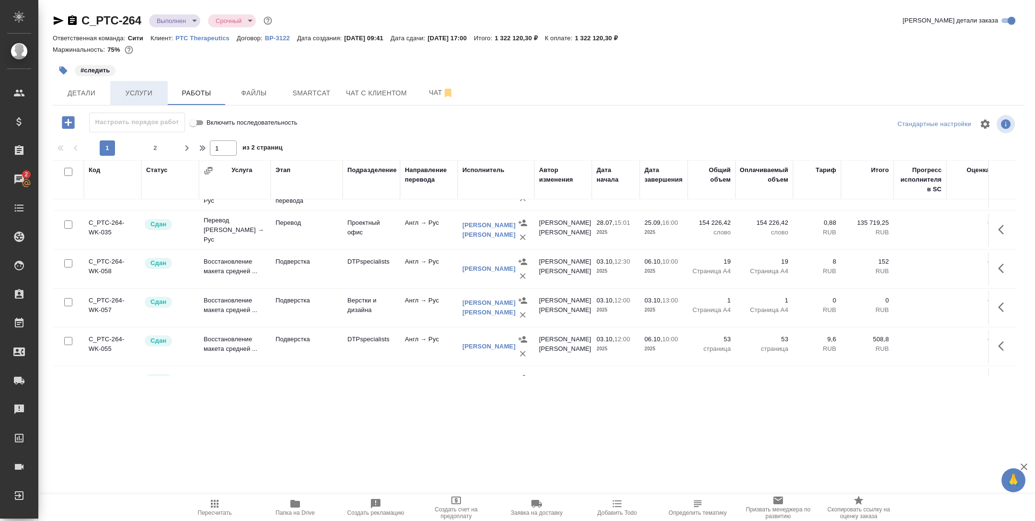
click at [137, 101] on button "Услуги" at bounding box center [138, 93] width 57 height 24
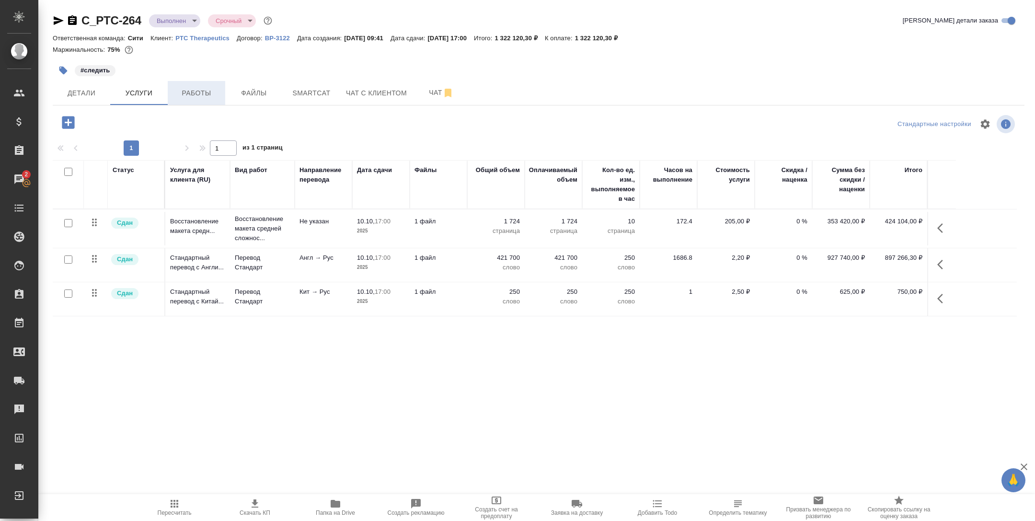
click at [192, 94] on span "Работы" at bounding box center [196, 93] width 46 height 12
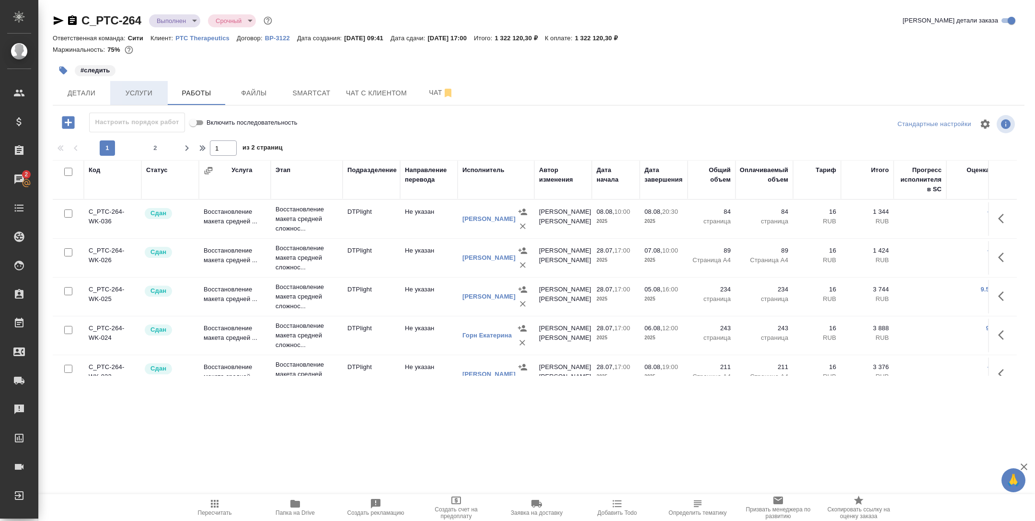
click at [126, 92] on span "Услуги" at bounding box center [139, 93] width 46 height 12
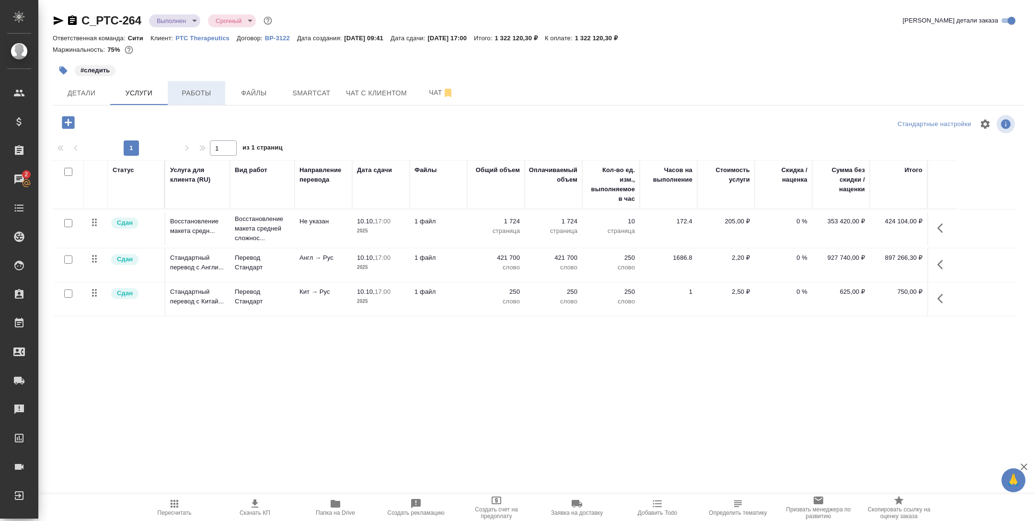
click at [199, 89] on span "Работы" at bounding box center [196, 93] width 46 height 12
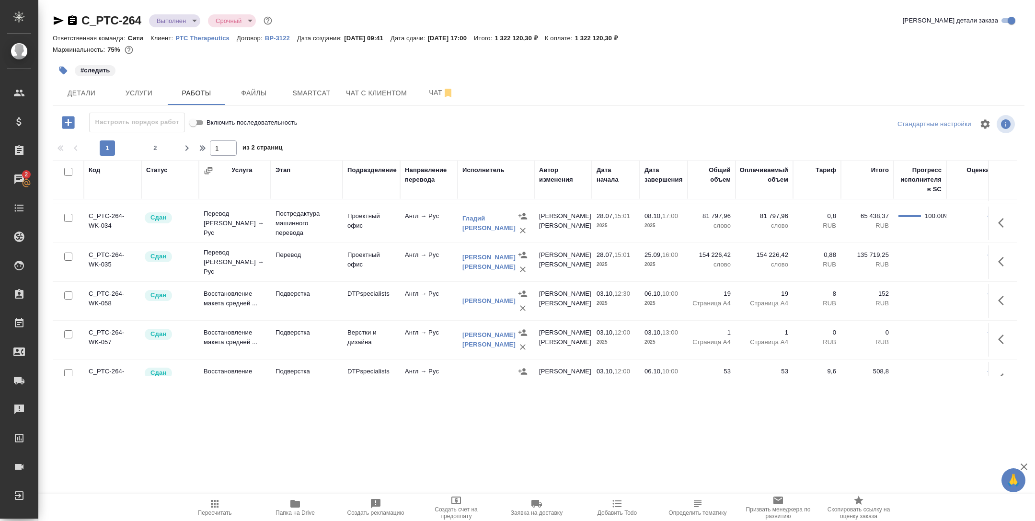
scroll to position [791, 0]
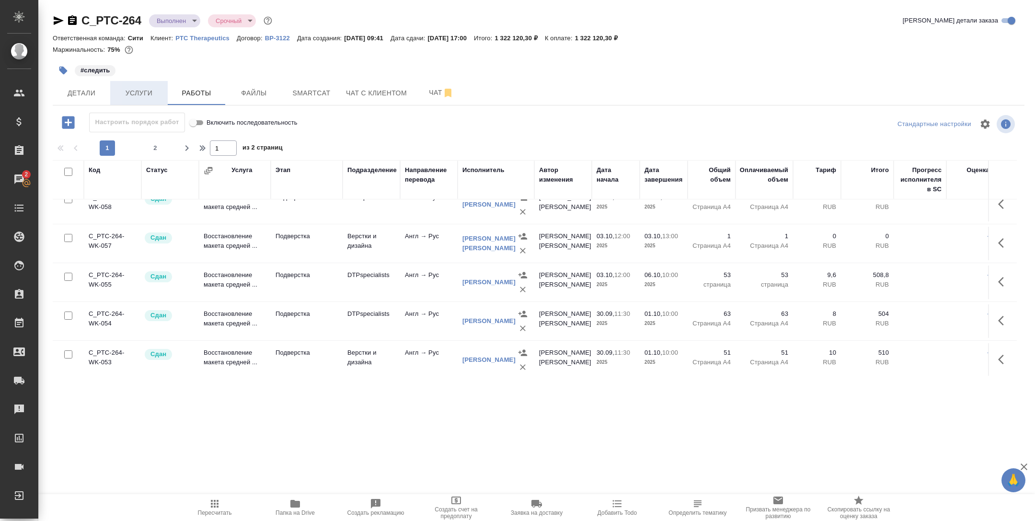
click at [154, 93] on span "Услуги" at bounding box center [139, 93] width 46 height 12
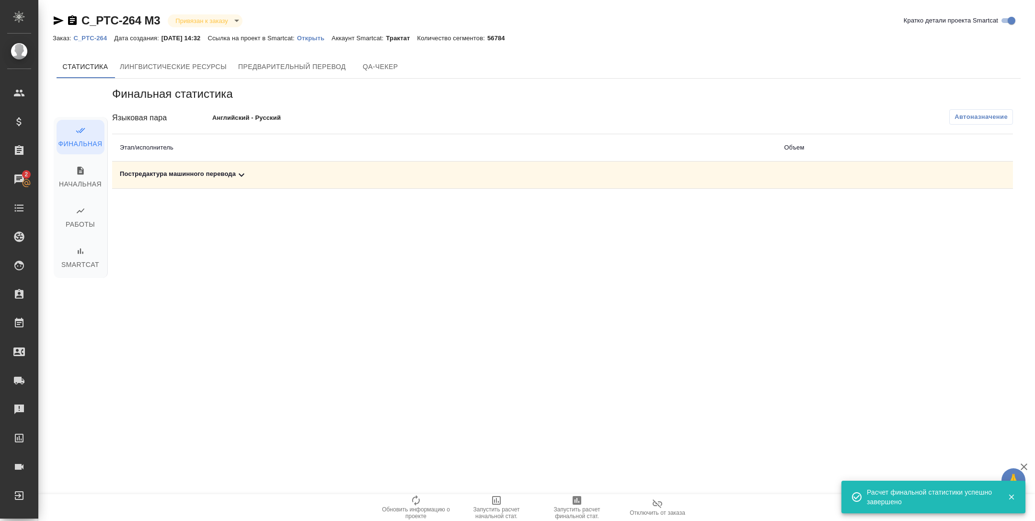
click at [236, 178] on div "Постредактура машинного перевода" at bounding box center [444, 174] width 649 height 11
click at [947, 213] on icon "button" at bounding box center [947, 207] width 11 height 11
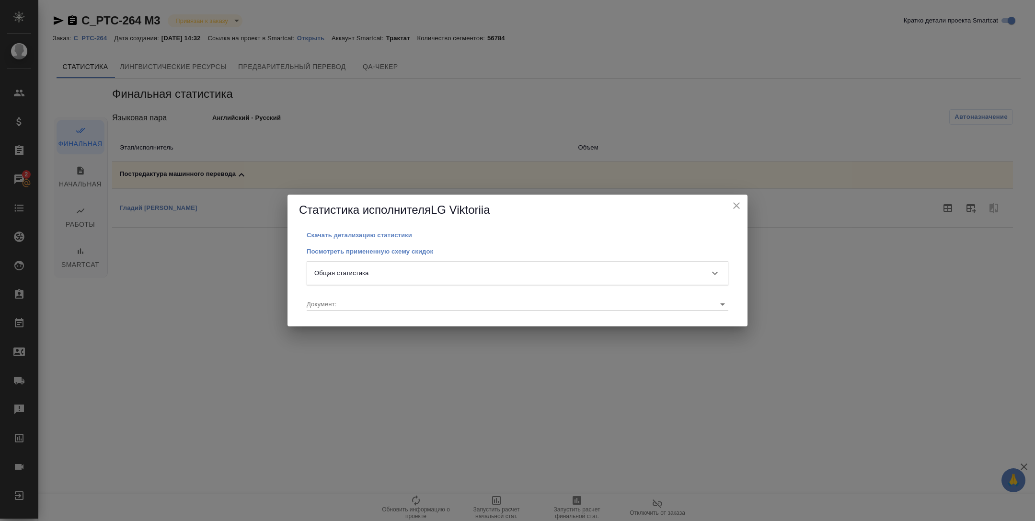
click at [455, 271] on div "Общая статистика" at bounding box center [508, 273] width 389 height 10
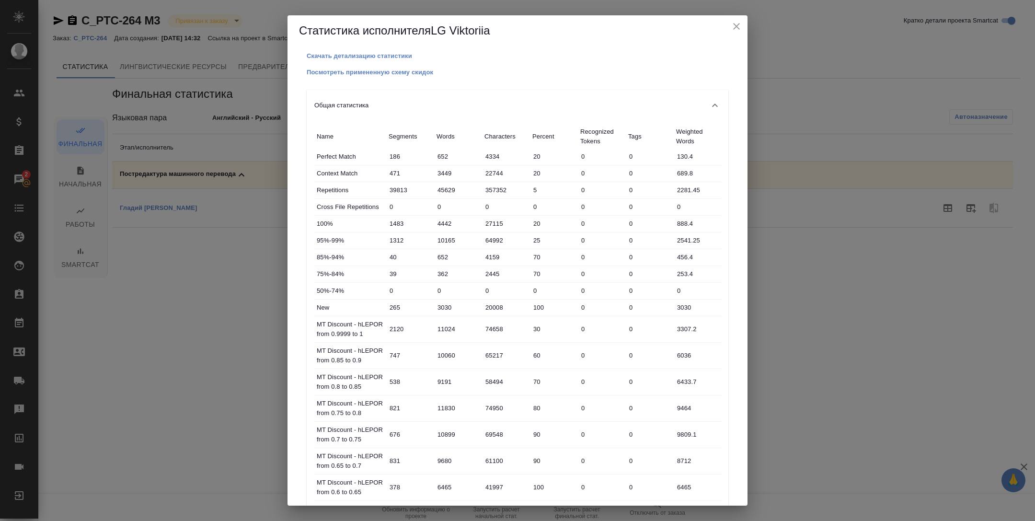
scroll to position [450, 0]
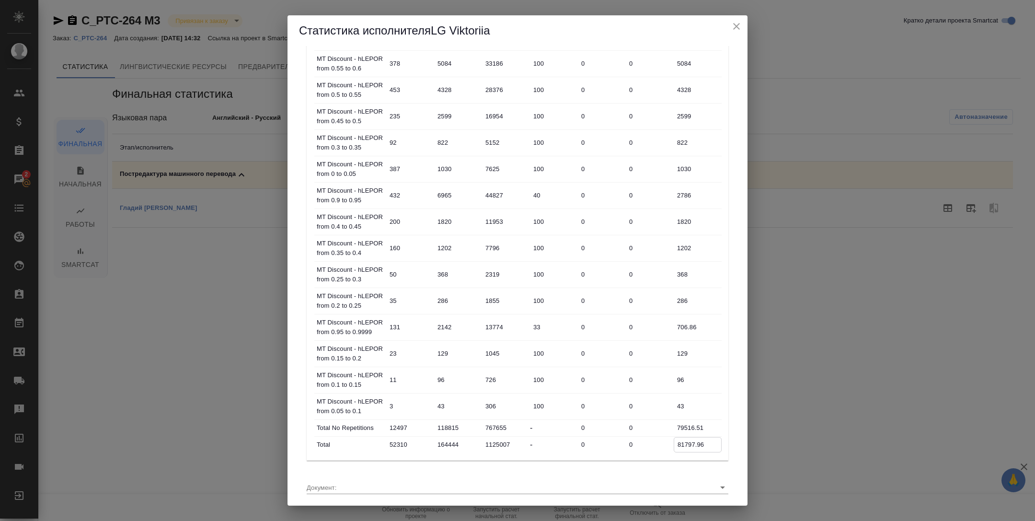
drag, startPoint x: 707, startPoint y: 444, endPoint x: 675, endPoint y: 442, distance: 31.7
click at [675, 443] on input "81797.96" at bounding box center [697, 444] width 47 height 14
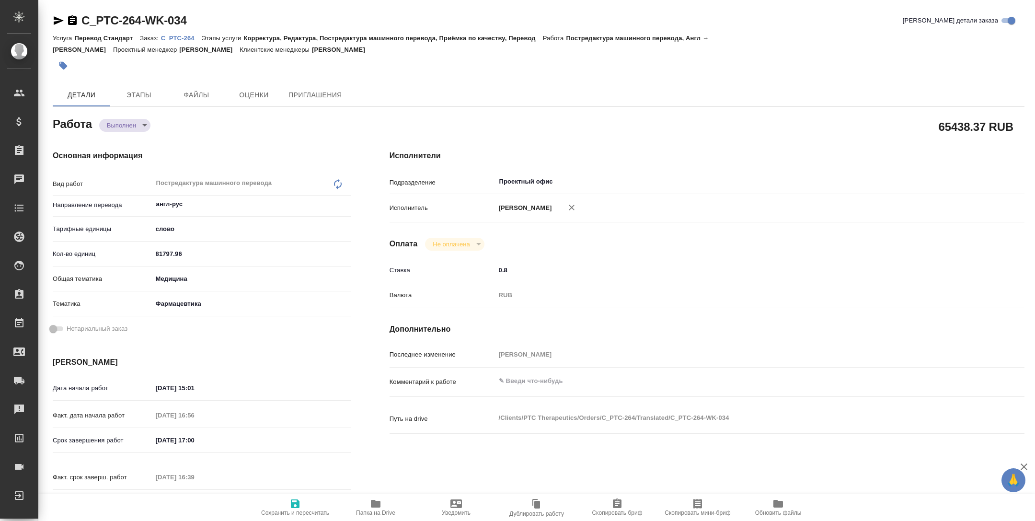
type textarea "x"
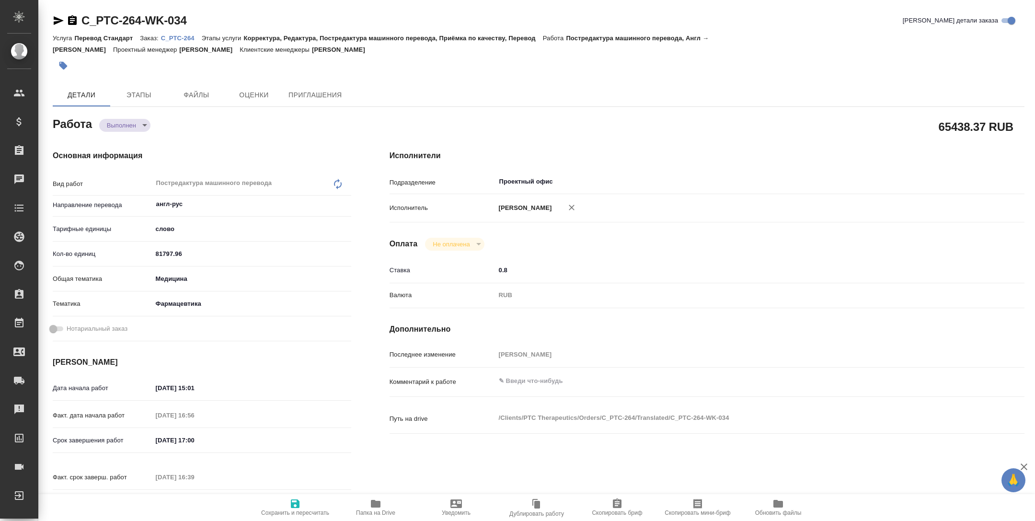
type textarea "x"
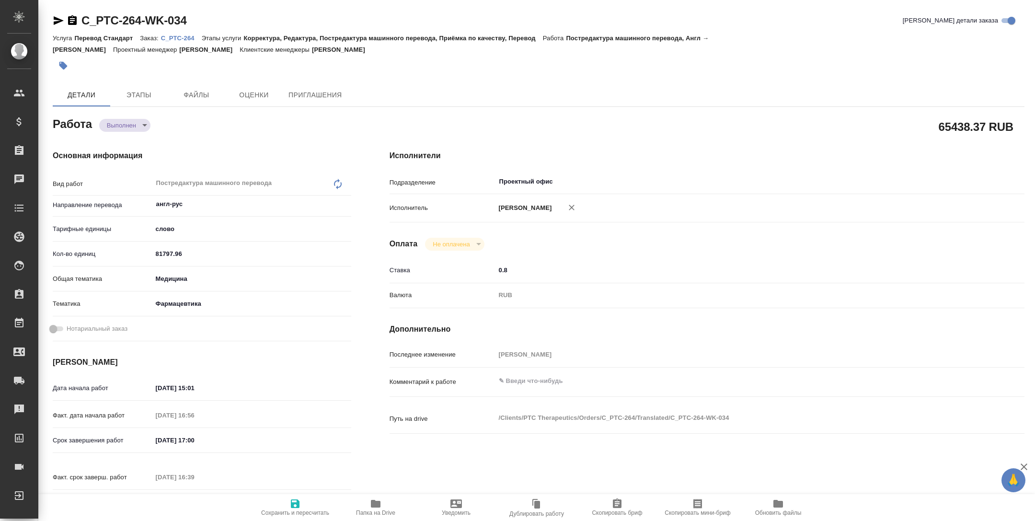
type textarea "x"
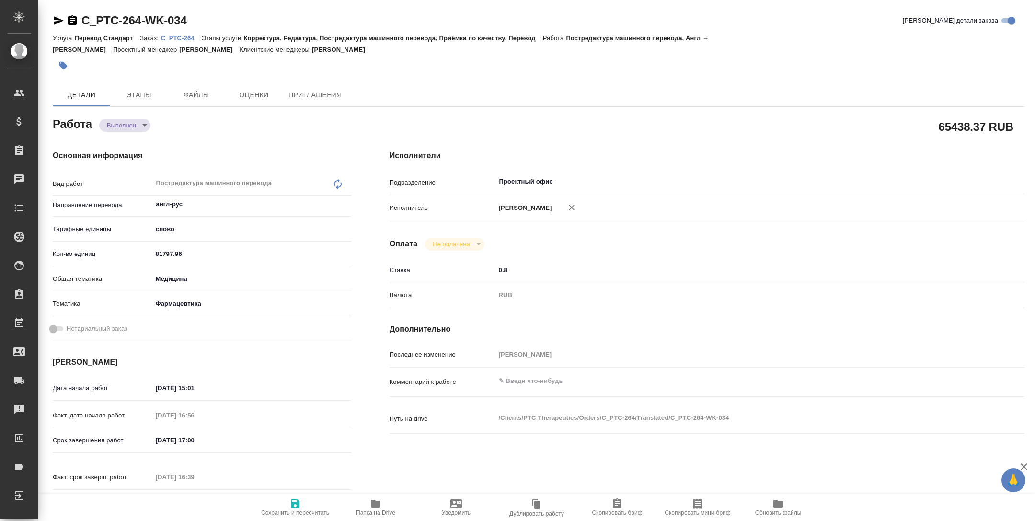
type textarea "x"
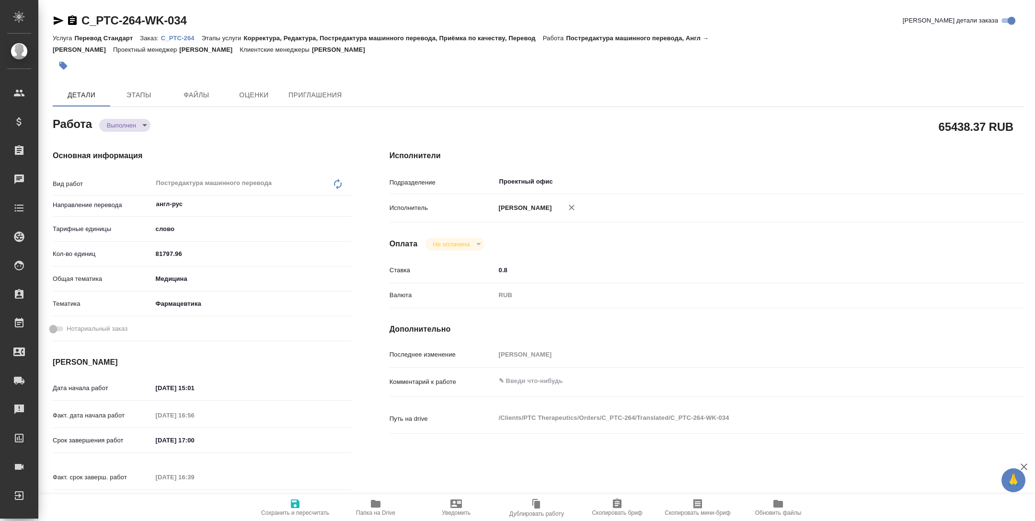
click at [178, 253] on input "81797.96" at bounding box center [251, 254] width 199 height 14
click at [178, 253] on input "81797.96" at bounding box center [252, 254] width 198 height 14
type textarea "x"
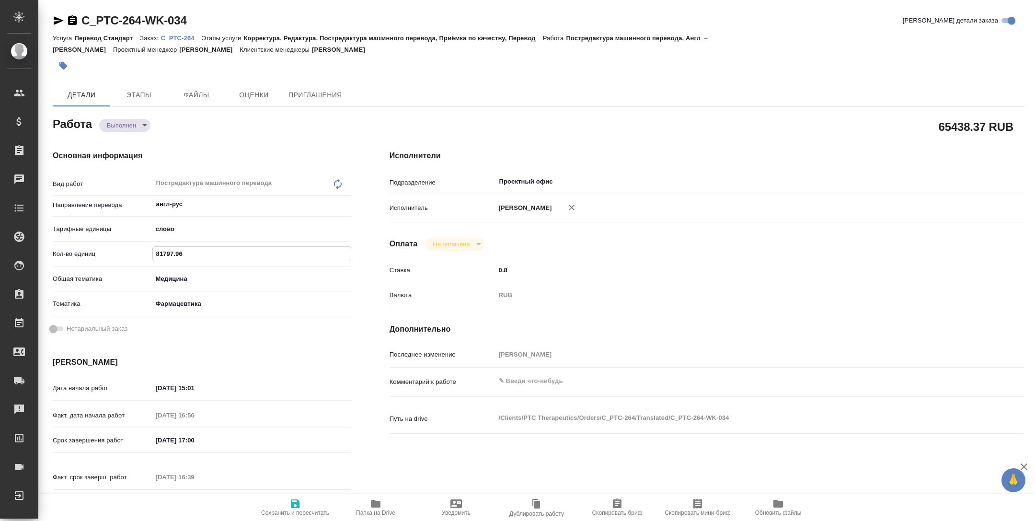
type textarea "x"
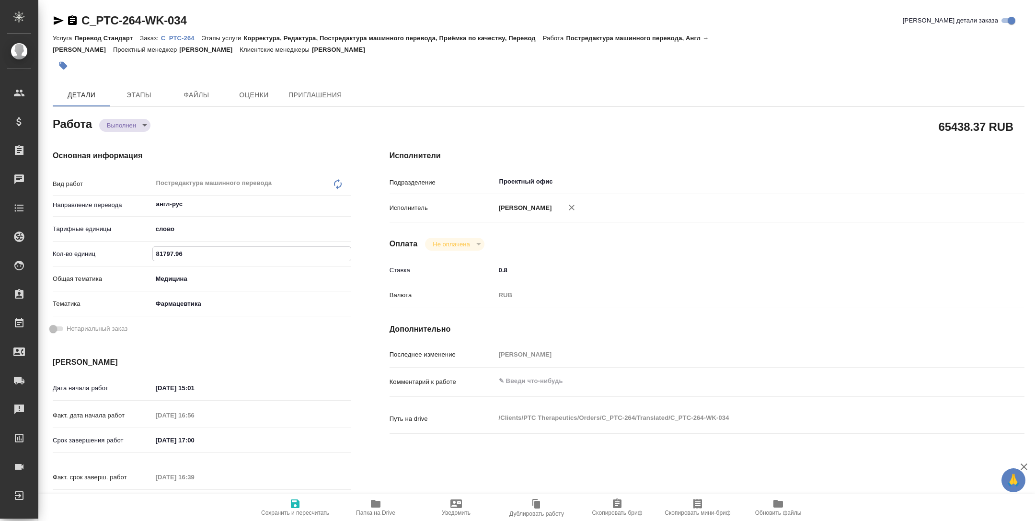
type textarea "x"
click at [307, 502] on span "Сохранить и пересчитать" at bounding box center [295, 507] width 69 height 18
type textarea "x"
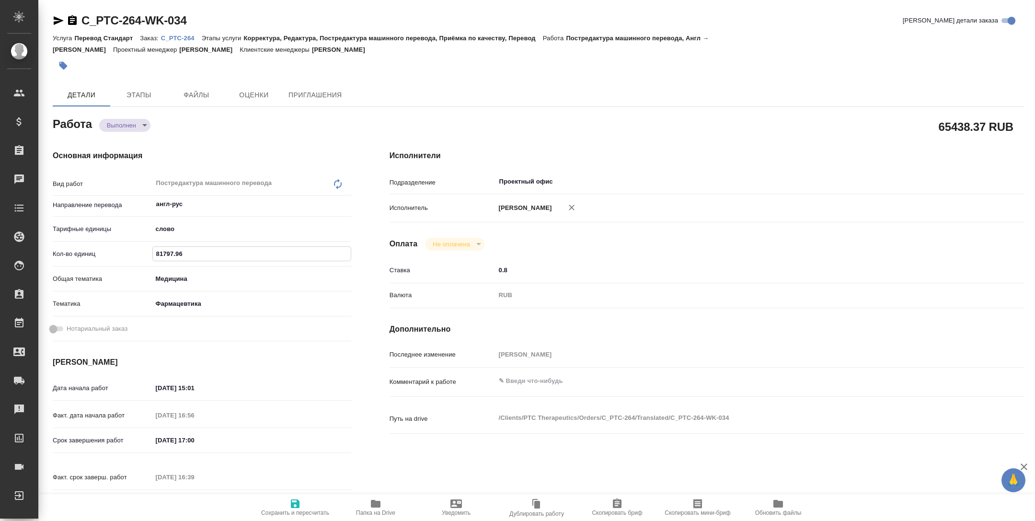
type textarea "x"
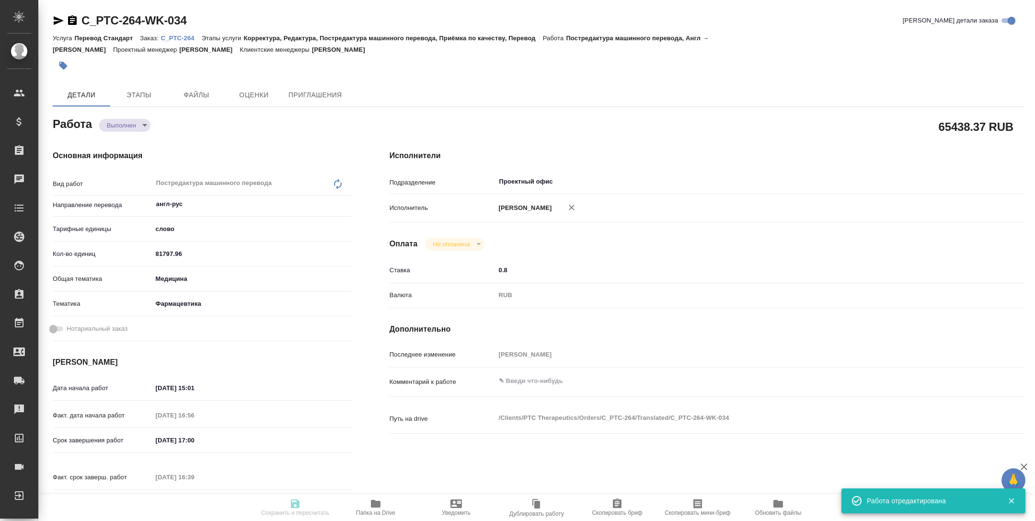
type textarea "x"
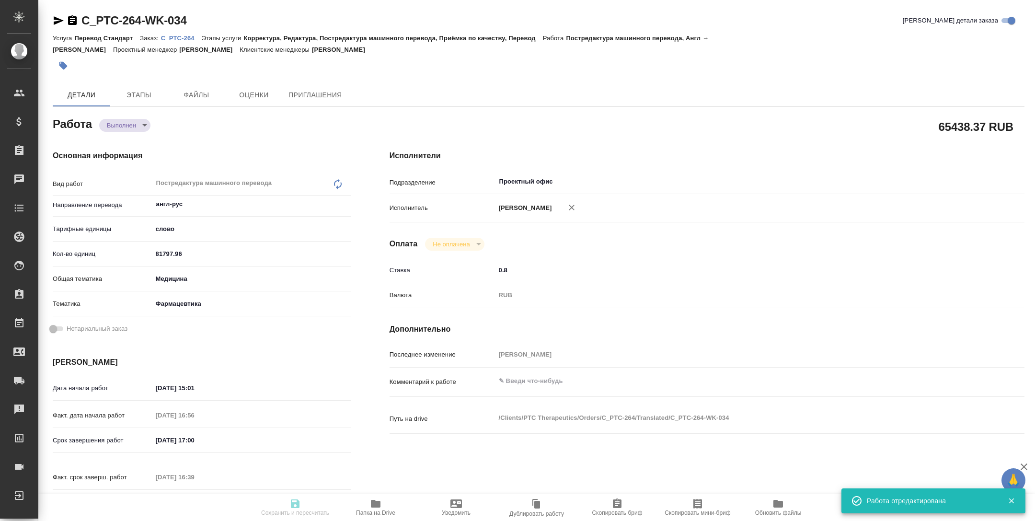
type input "completed"
type textarea "Постредактура машинного перевода"
type textarea "x"
type input "англ-рус"
type input "5a8b1489cc6b4906c91bfd90"
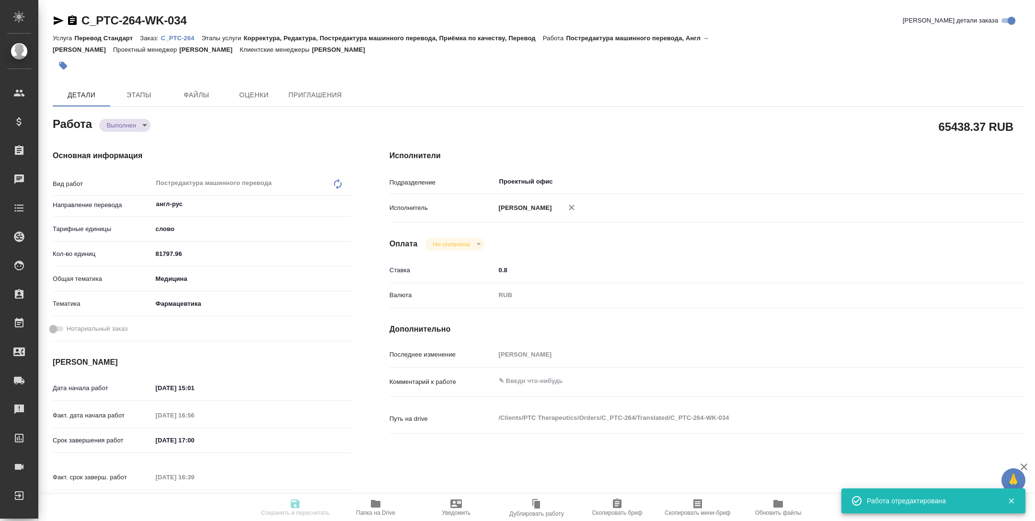
type input "81797.96"
type input "med"
type input "6149832f2b7be24903fd7a82"
type input "[DATE] 15:01"
type input "[DATE] 16:56"
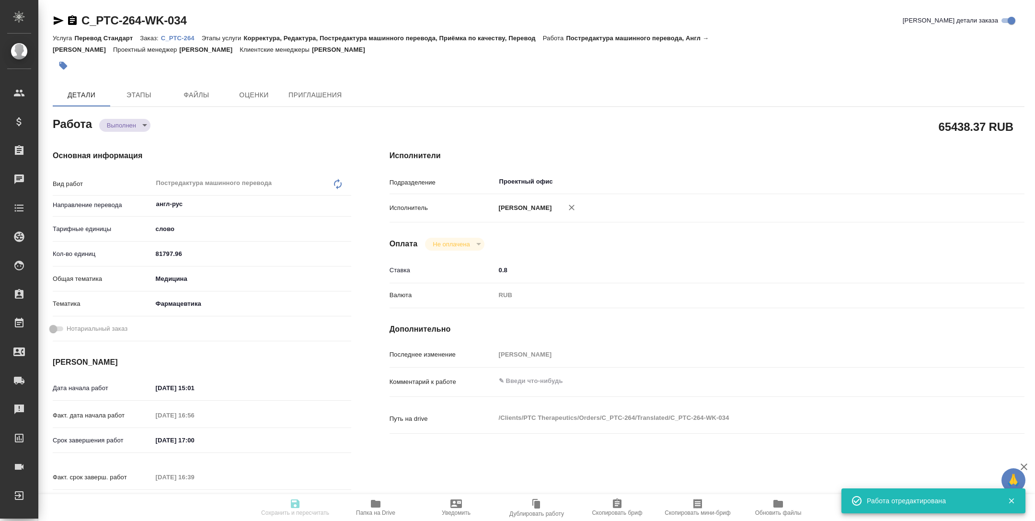
type input "[DATE] 17:00"
type input "[DATE] 16:39"
type input "[DATE] 17:00"
type input "Проектный офис"
type input "notPayed"
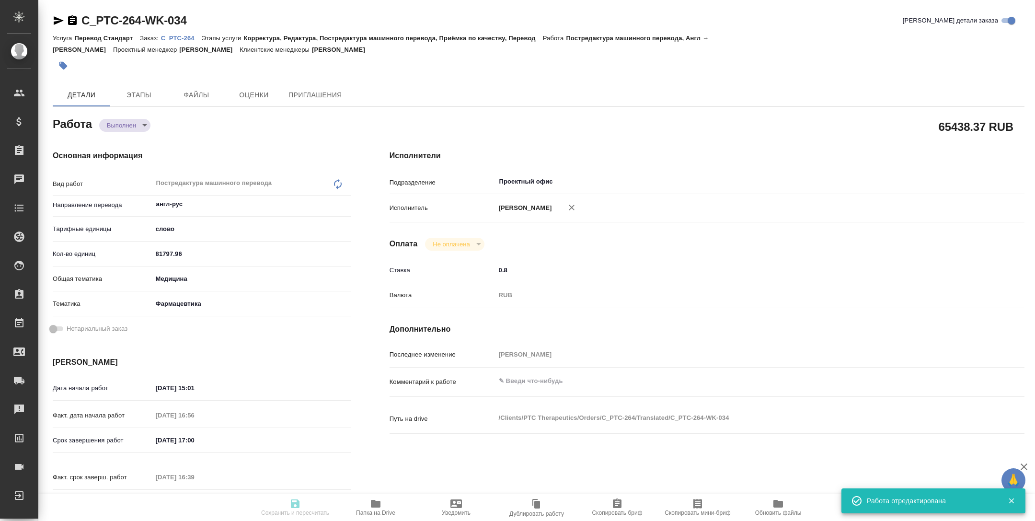
type input "0.8"
type input "RUB"
type input "[PERSON_NAME]"
type textarea "x"
type textarea "/Clients/PTC Therapeutics/Orders/C_PTC-264/Translated/C_PTC-264-WK-034"
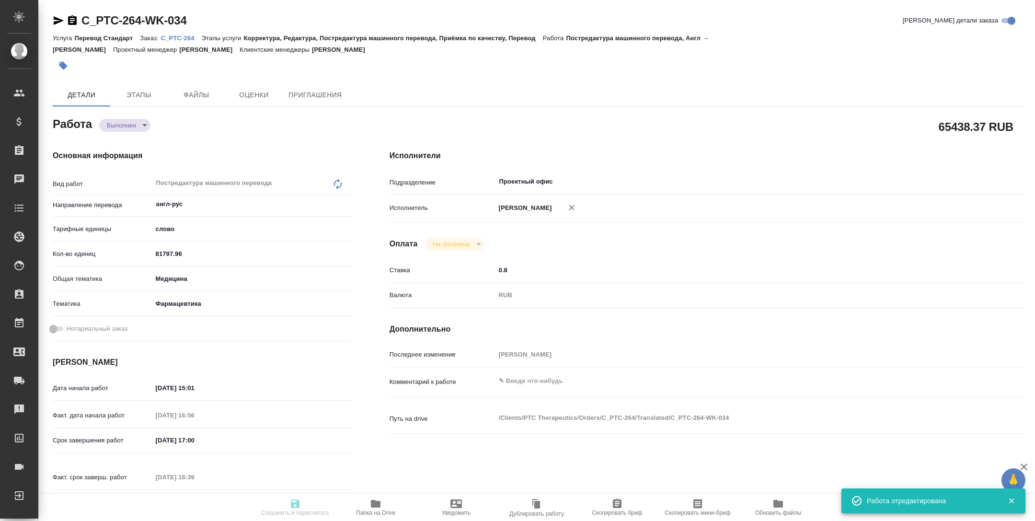
type textarea "x"
type input "C_PTC-264"
type input "Перевод Стандарт"
type input "Корректура, Редактура, Постредактура машинного перевода, Приёмка по качеству, П…"
type input "[PERSON_NAME]"
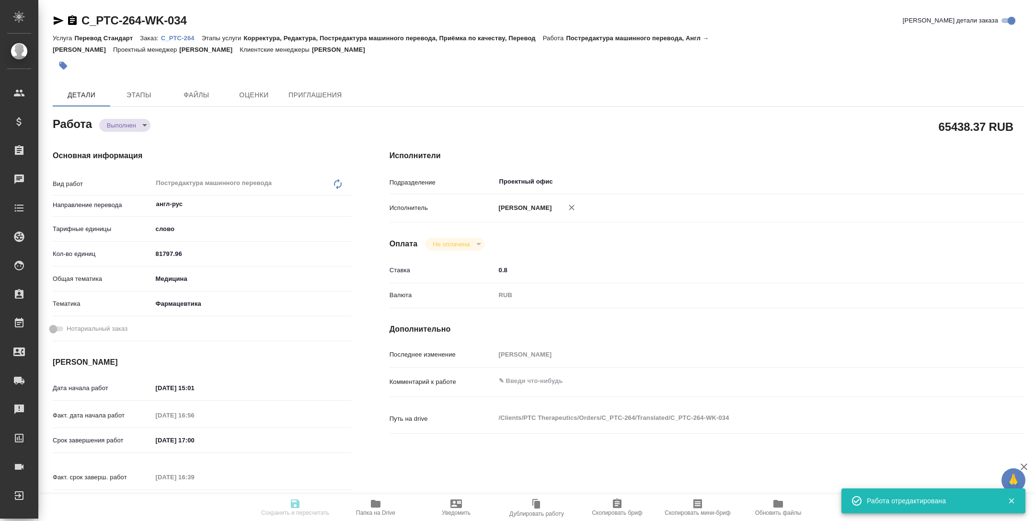
type input "[PERSON_NAME], [PERSON_NAME]"
type input "/Clients/PTC Therapeutics/Orders/C_PTC-264"
type textarea "x"
type textarea "список литературы не переводим по возможности поэтапная сдача - по мере готовно…"
type textarea "x"
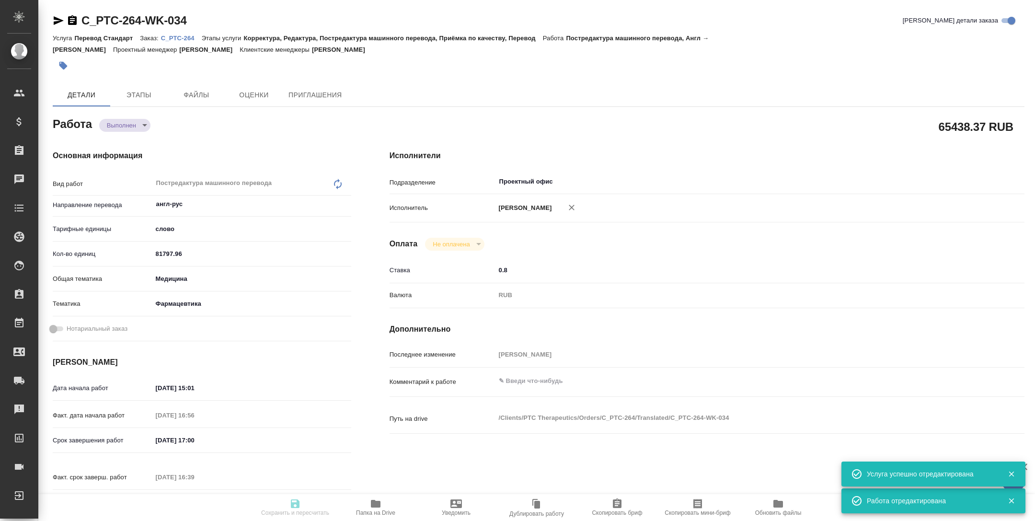
type textarea "x"
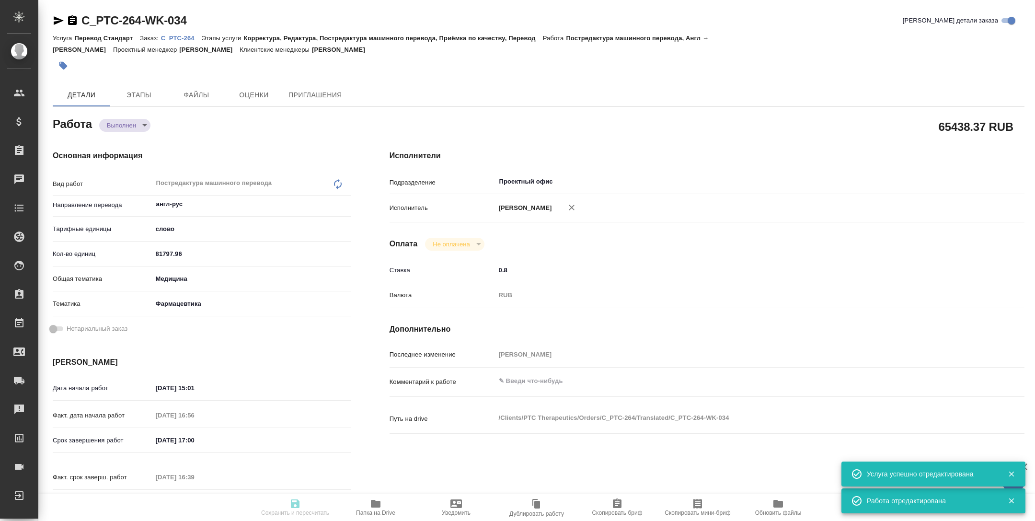
type textarea "x"
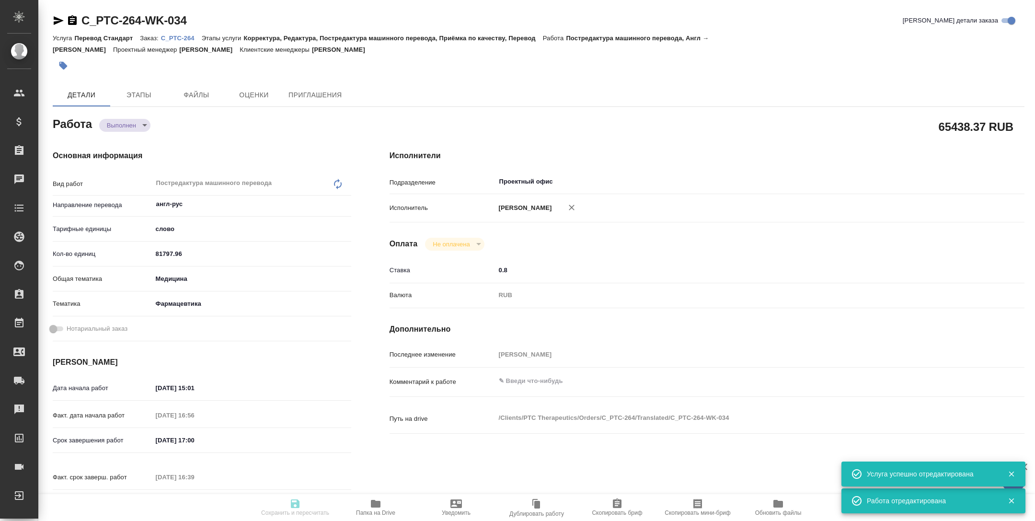
type textarea "x"
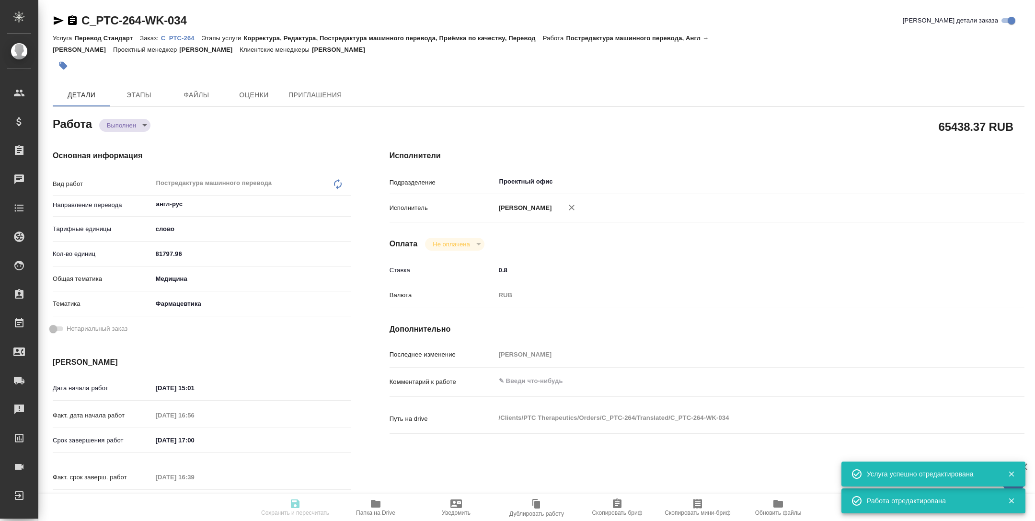
type textarea "x"
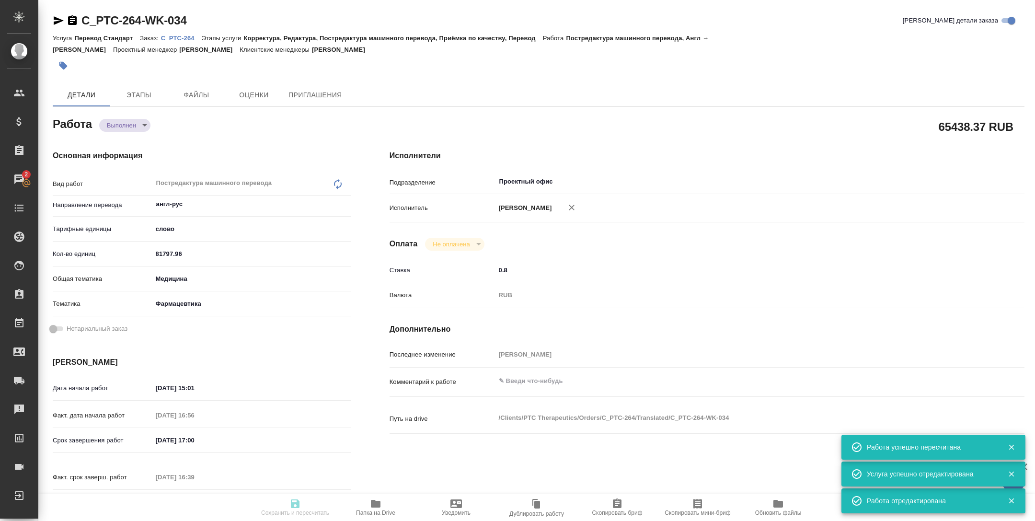
click at [132, 128] on body "🙏 .cls-1 fill:#fff; AWATERA Tarabanovskaya [PERSON_NAME] Спецификации Заказы 2 …" at bounding box center [517, 260] width 1035 height 521
type input "completed"
type textarea "Постредактура машинного перевода"
type textarea "x"
type input "англ-рус"
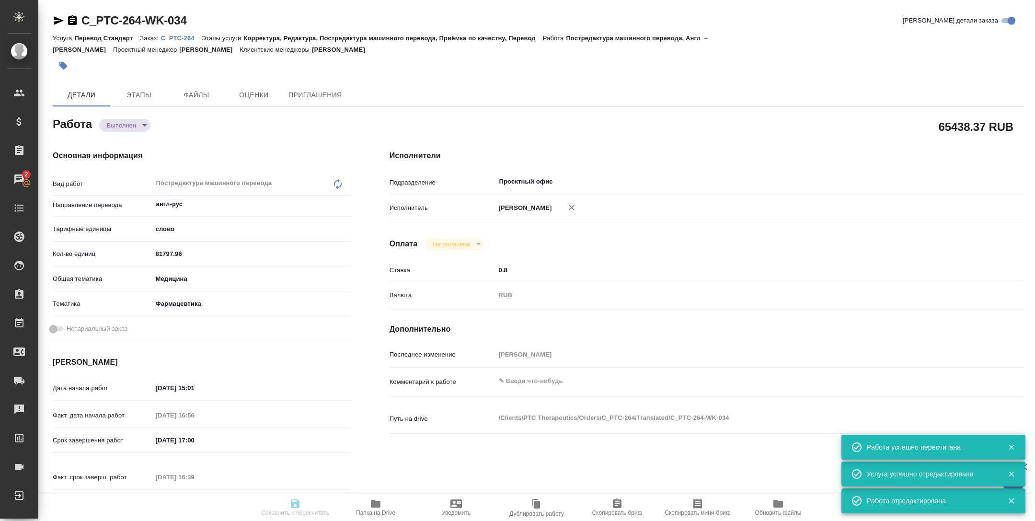
type input "5a8b1489cc6b4906c91bfd90"
type input "81797.96"
type input "med"
type input "6149832f2b7be24903fd7a82"
type input "[DATE] 15:01"
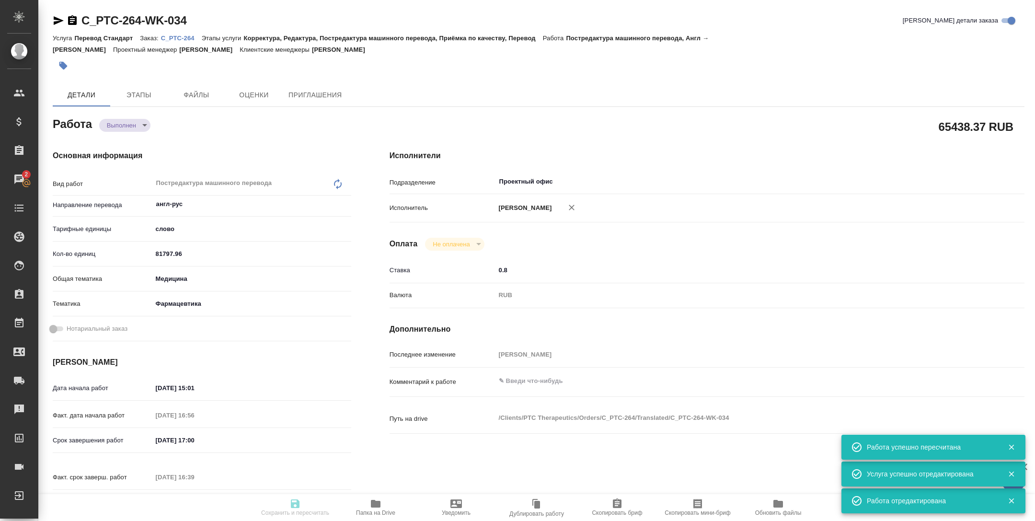
type input "[DATE] 16:56"
type input "[DATE] 17:00"
type input "[DATE] 16:39"
type input "[DATE] 17:00"
type input "Проектный офис"
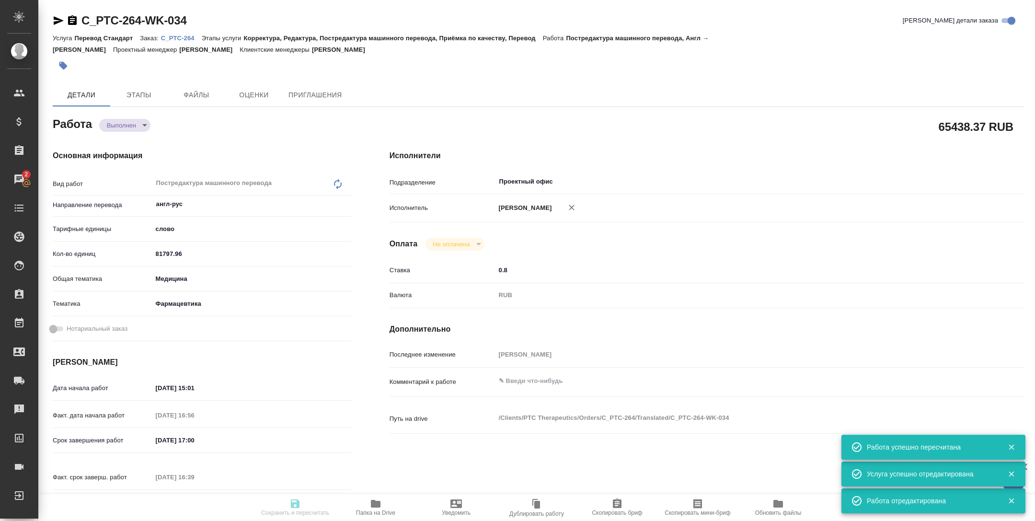
type input "notPayed"
type input "0.8"
type input "RUB"
type input "[PERSON_NAME]"
type textarea "x"
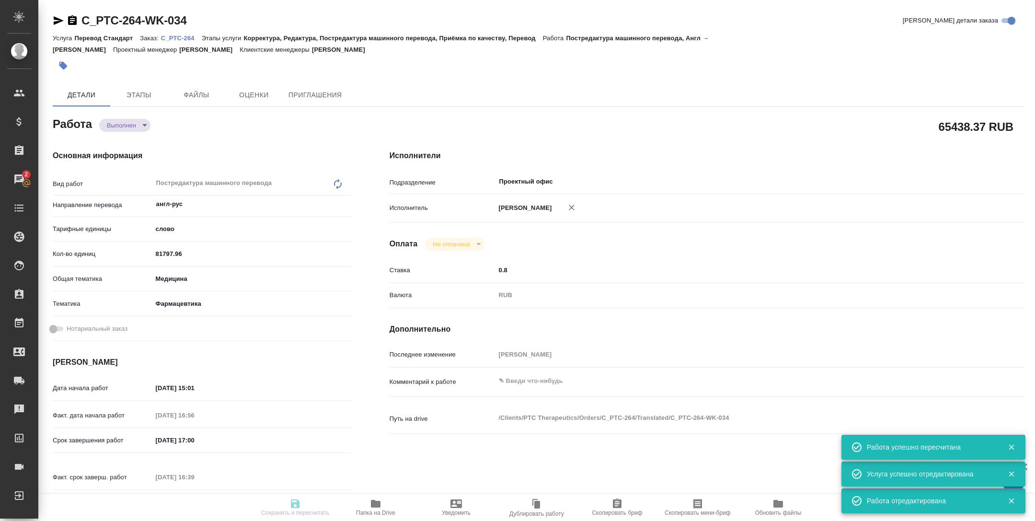
type textarea "/Clients/PTC Therapeutics/Orders/C_PTC-264/Translated/C_PTC-264-WK-034"
type textarea "x"
type input "C_PTC-264"
type input "Перевод Стандарт"
type input "Корректура, Редактура, Постредактура машинного перевода, Приёмка по качеству, П…"
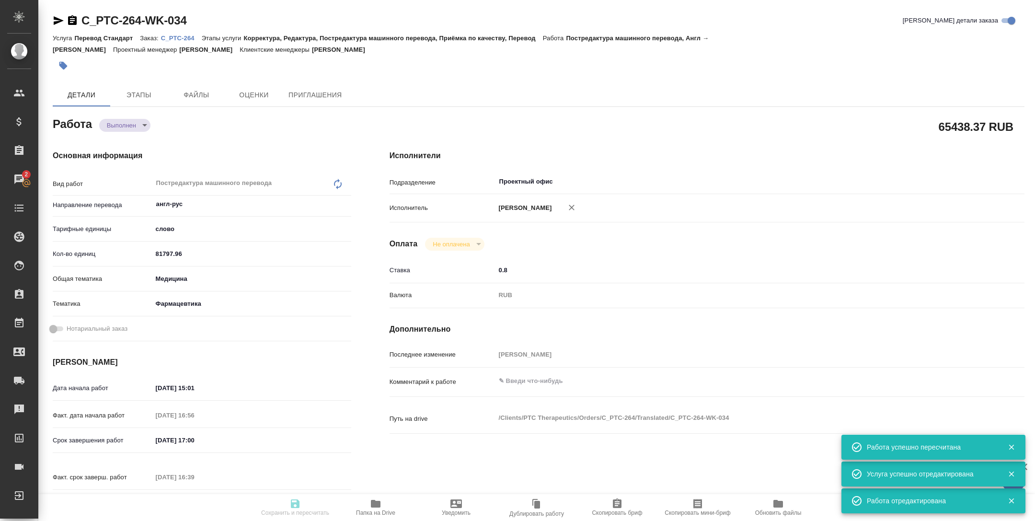
type input "[PERSON_NAME]"
type input "[PERSON_NAME], [PERSON_NAME]"
type input "/Clients/PTC Therapeutics/Orders/C_PTC-264"
type textarea "x"
type textarea "список литературы не переводим по возможности поэтапная сдача - по мере готовно…"
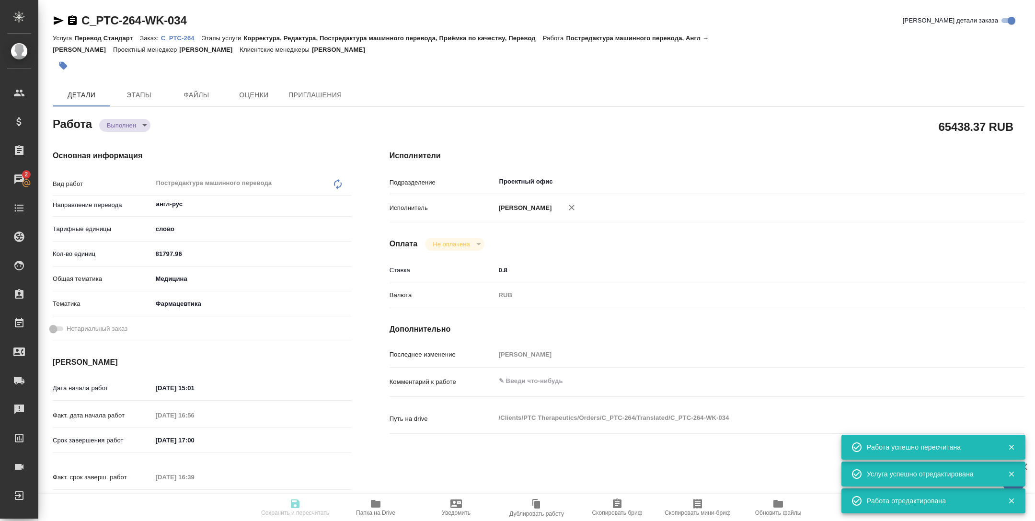
type textarea "x"
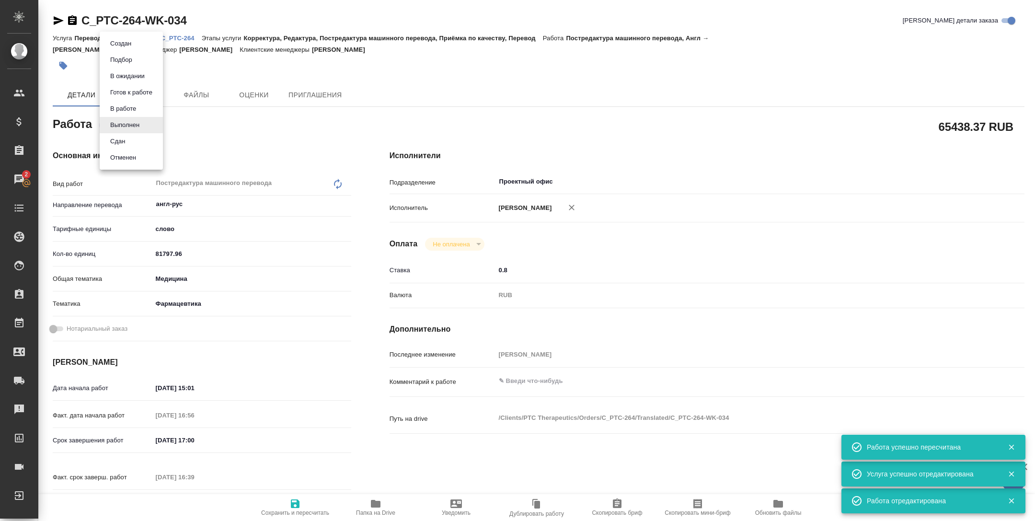
type textarea "x"
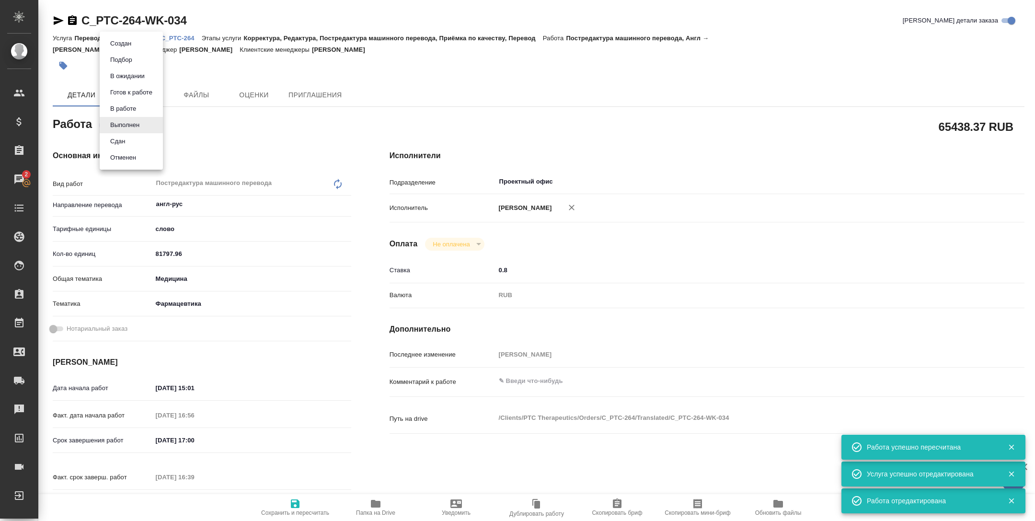
type textarea "x"
click at [133, 141] on li "Сдан" at bounding box center [131, 141] width 63 height 16
type textarea "x"
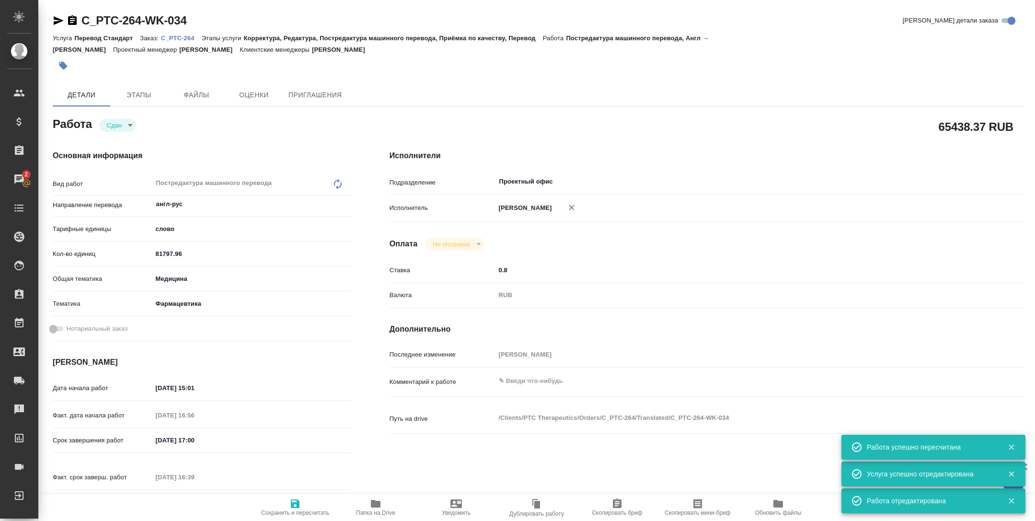
type textarea "x"
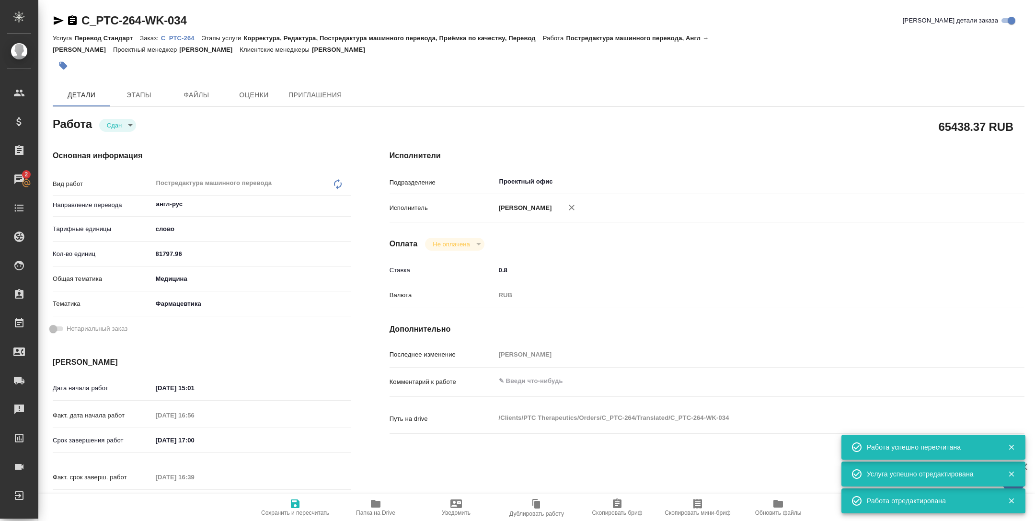
type textarea "x"
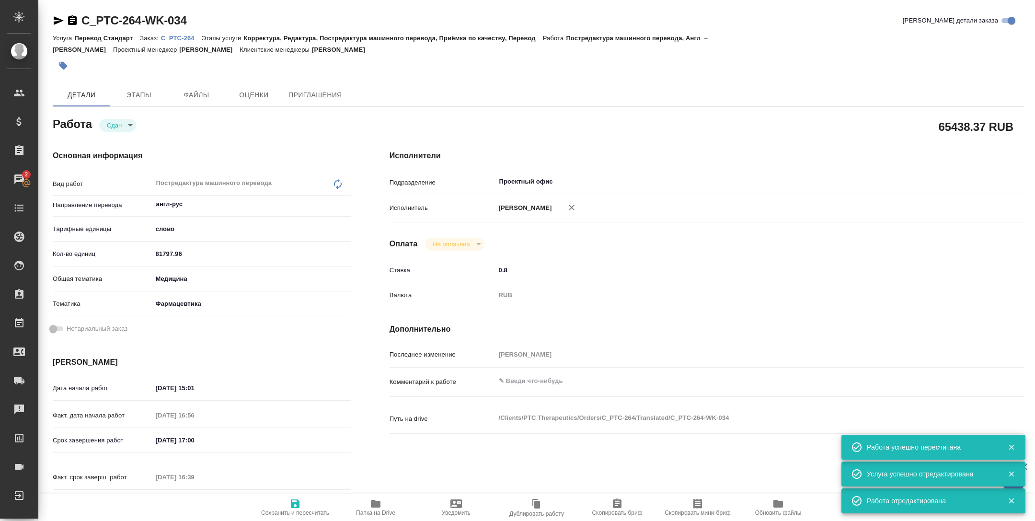
type textarea "x"
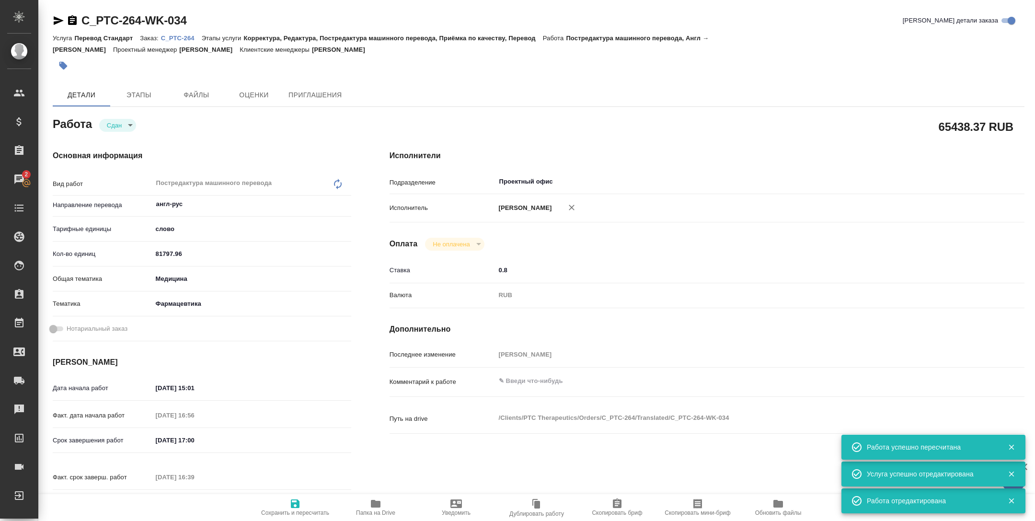
type textarea "x"
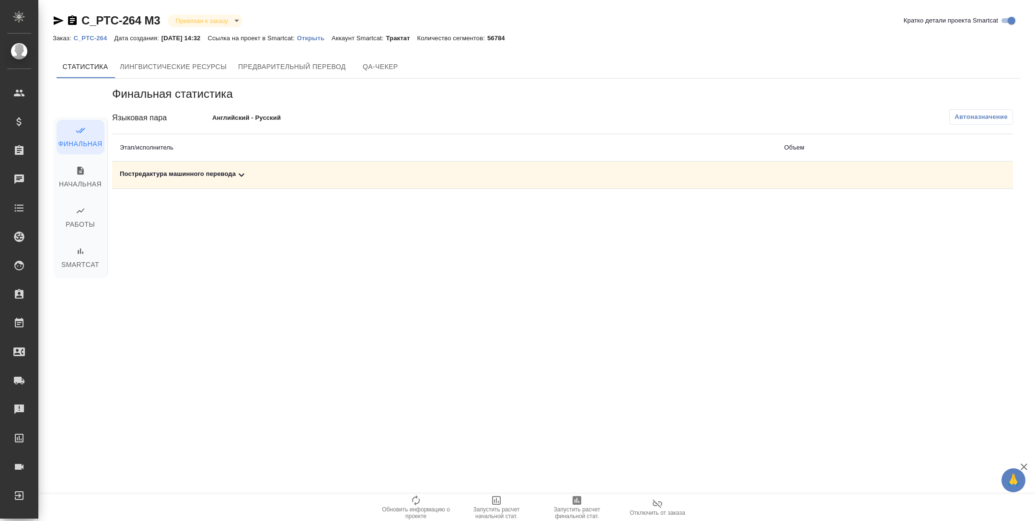
click at [240, 177] on icon at bounding box center [241, 174] width 11 height 11
click at [944, 209] on icon "button" at bounding box center [947, 208] width 9 height 8
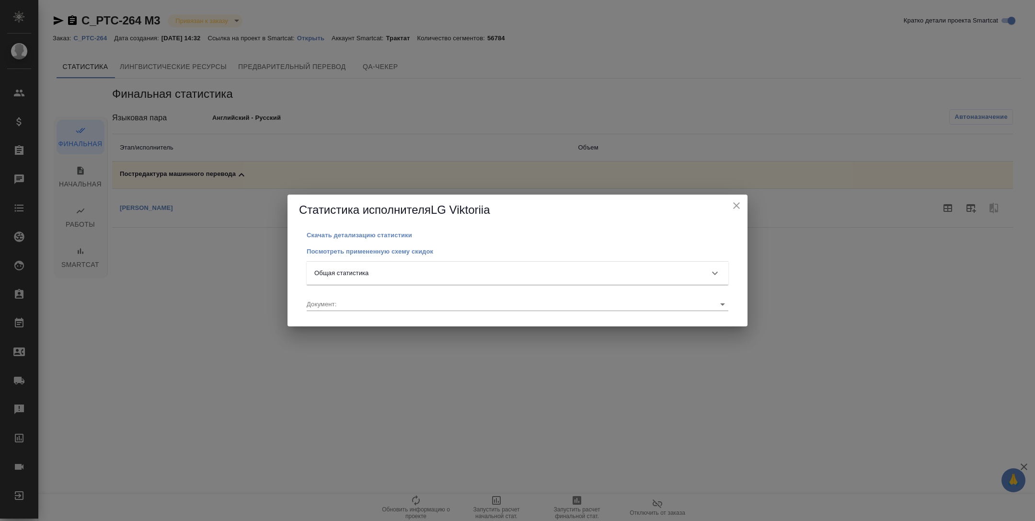
click at [455, 266] on div "Общая статистика" at bounding box center [518, 273] width 422 height 23
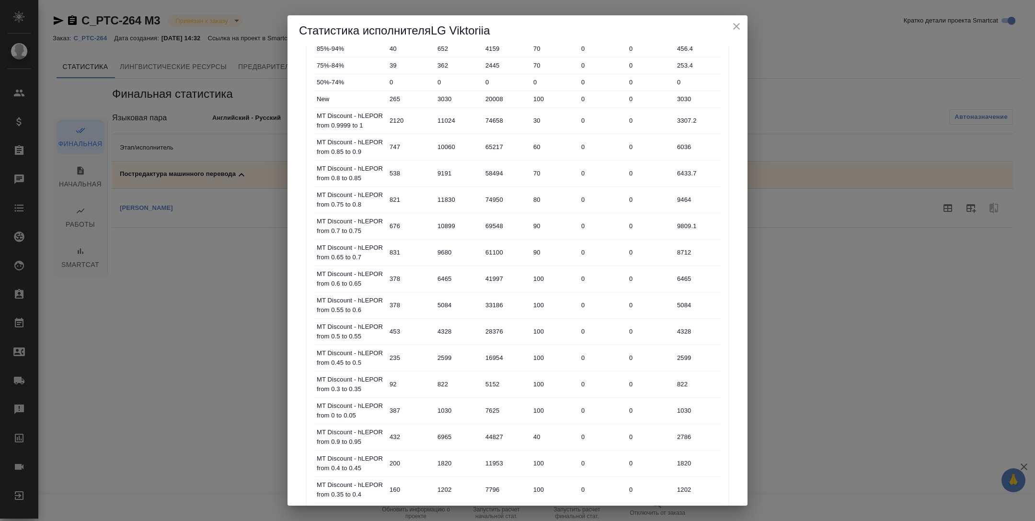
scroll to position [450, 0]
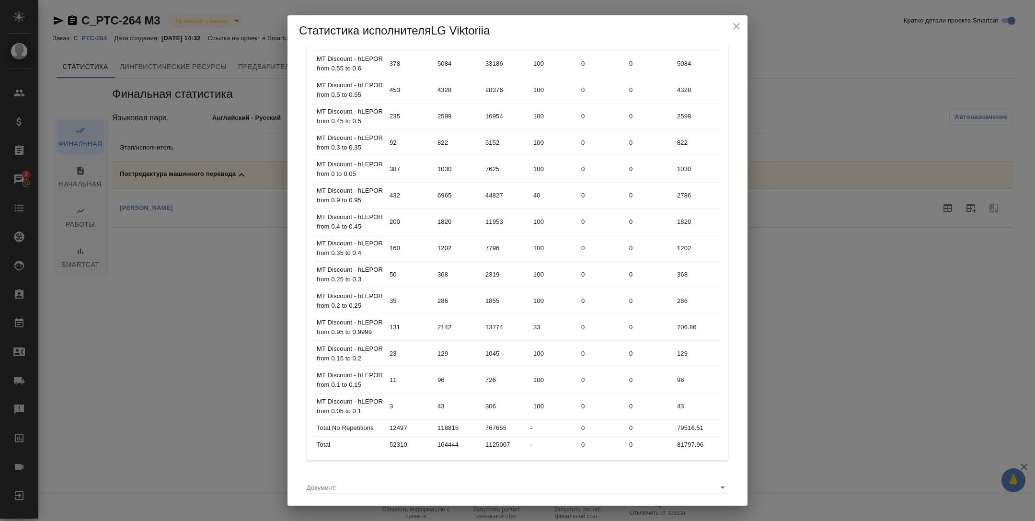
click at [736, 25] on icon "close" at bounding box center [736, 26] width 11 height 11
